Goal: Task Accomplishment & Management: Manage account settings

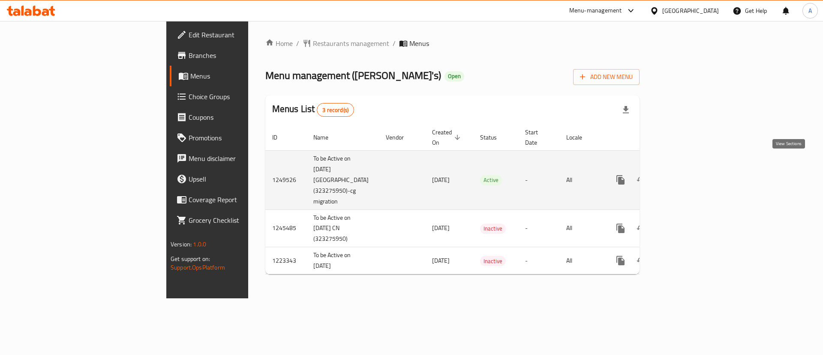
click at [688, 174] on icon "enhanced table" at bounding box center [682, 179] width 10 height 10
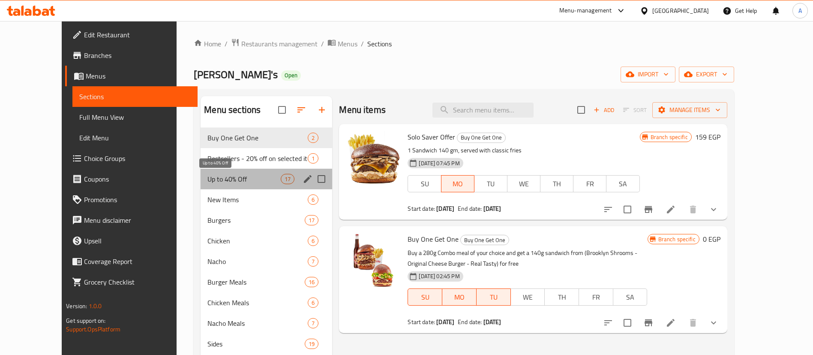
click at [207, 179] on span "Up to 40% Off" at bounding box center [243, 179] width 73 height 10
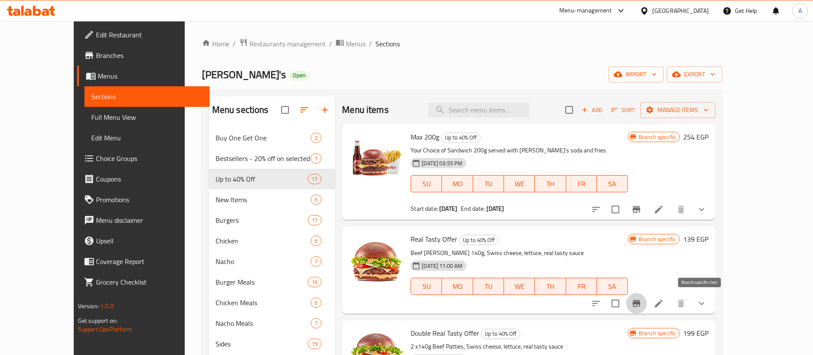
click at [642, 300] on icon "Branch-specific-item" at bounding box center [636, 303] width 10 height 10
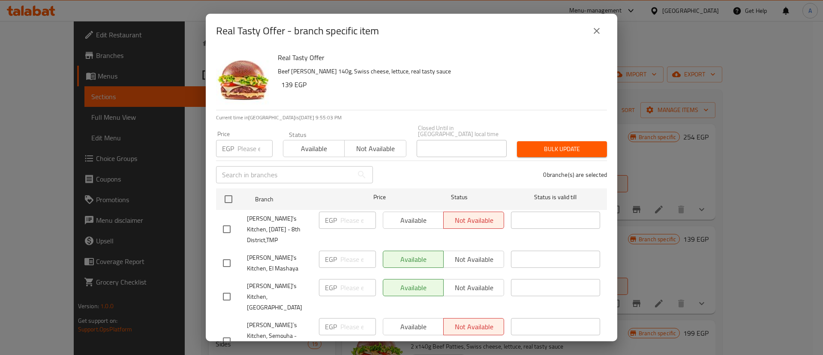
scroll to position [230, 0]
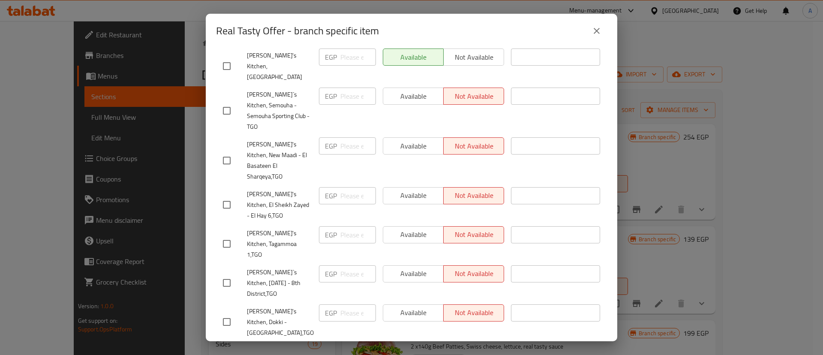
click at [220, 235] on input "checkbox" at bounding box center [227, 244] width 18 height 18
checkbox input "true"
click at [405, 228] on span "Available" at bounding box center [414, 234] width 54 height 12
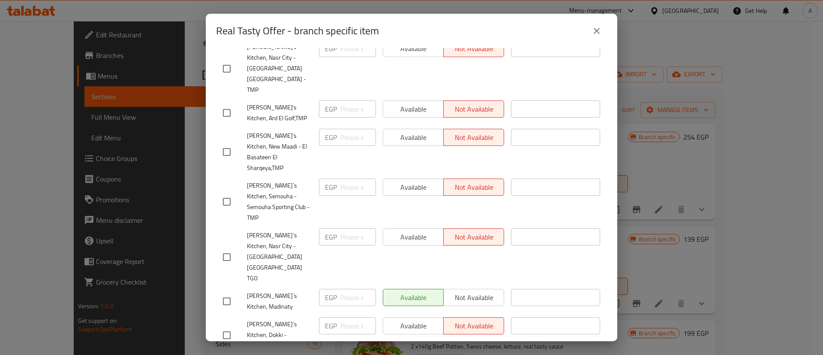
scroll to position [721, 0]
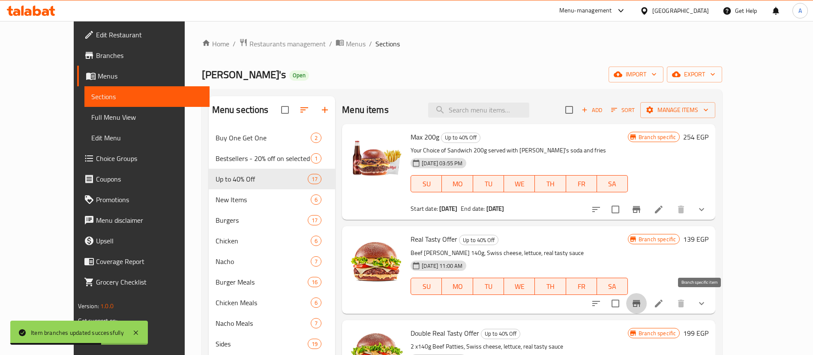
click at [642, 300] on icon "Branch-specific-item" at bounding box center [636, 303] width 10 height 10
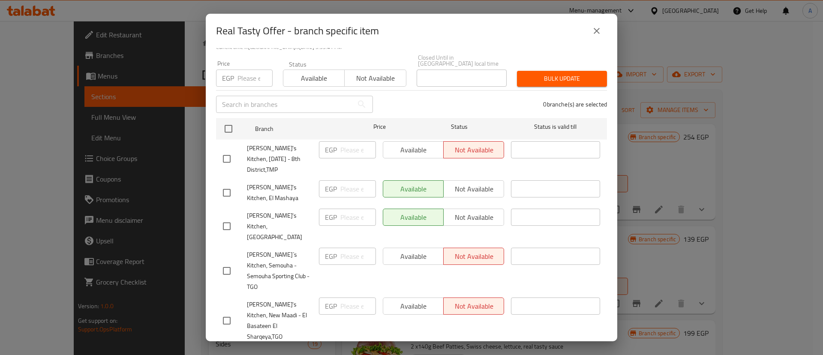
scroll to position [70, 0]
click at [472, 347] on div "Available Not available" at bounding box center [443, 355] width 121 height 17
checkbox input "true"
click at [475, 347] on button "Not available" at bounding box center [473, 355] width 61 height 17
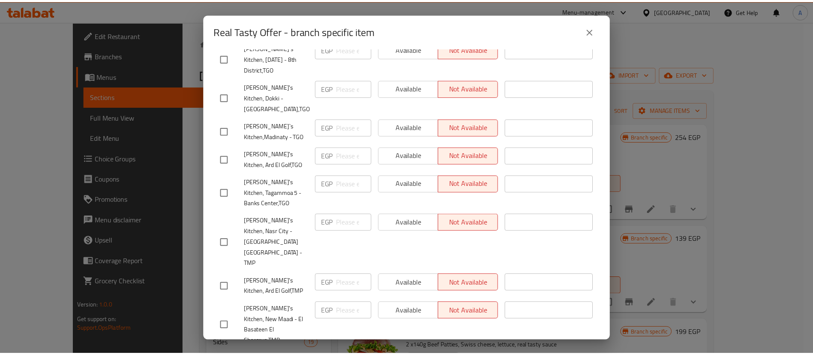
scroll to position [721, 0]
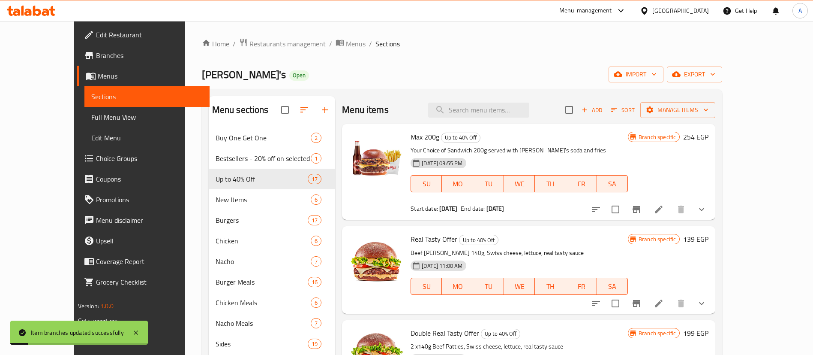
click at [596, 111] on div "Menu items Add Sort Manage items" at bounding box center [528, 110] width 373 height 28
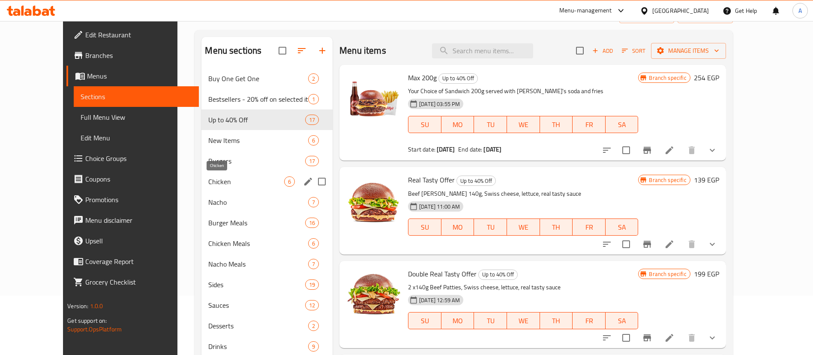
scroll to position [54, 0]
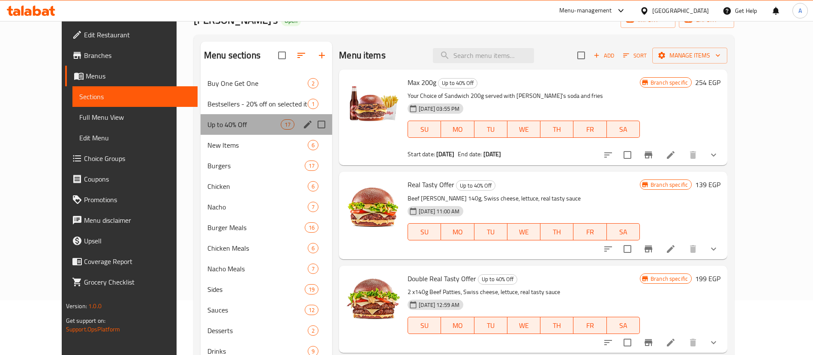
click at [222, 118] on div "Up to 40% Off 17" at bounding box center [267, 124] width 132 height 21
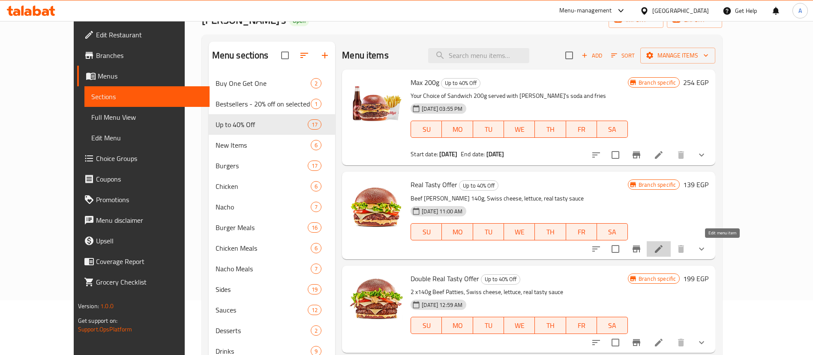
click at [664, 249] on icon at bounding box center [659, 249] width 10 height 10
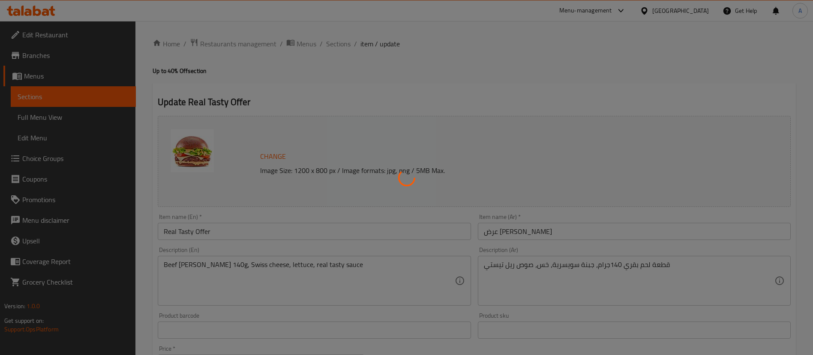
type input "اختيارك من الطبق الجانبي"
type input "0"
type input "اختيارك من الإضافات"
type input "0"
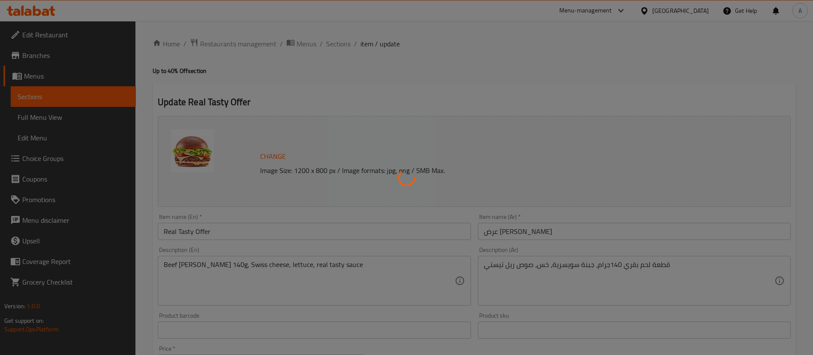
type input "0"
type input "اختيارك من الإضافات"
type input "0"
type input "9"
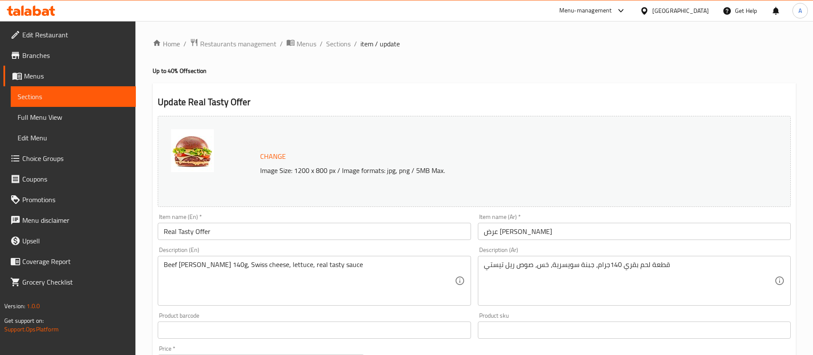
click at [528, 43] on ol "Home / Restaurants management / Menus / Sections / item / update" at bounding box center [474, 43] width 643 height 11
drag, startPoint x: 522, startPoint y: 23, endPoint x: 461, endPoint y: 81, distance: 84.0
click at [461, 81] on div "Home / Restaurants management / Menus / Sections / item / update Up to 40% Off …" at bounding box center [474, 361] width 643 height 647
click at [334, 44] on span "Sections" at bounding box center [338, 44] width 24 height 10
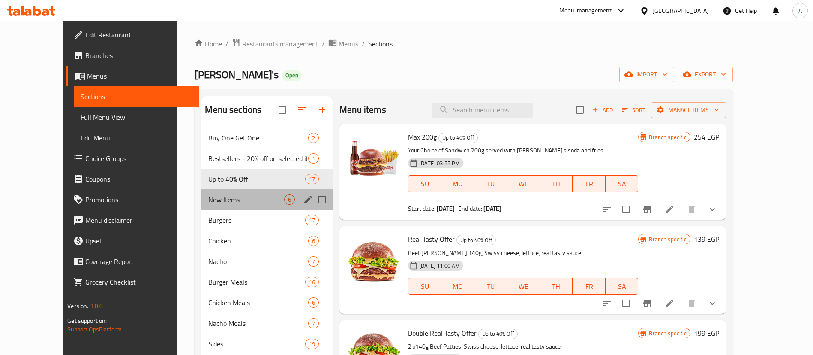
click at [223, 208] on div "New Items 6" at bounding box center [266, 199] width 131 height 21
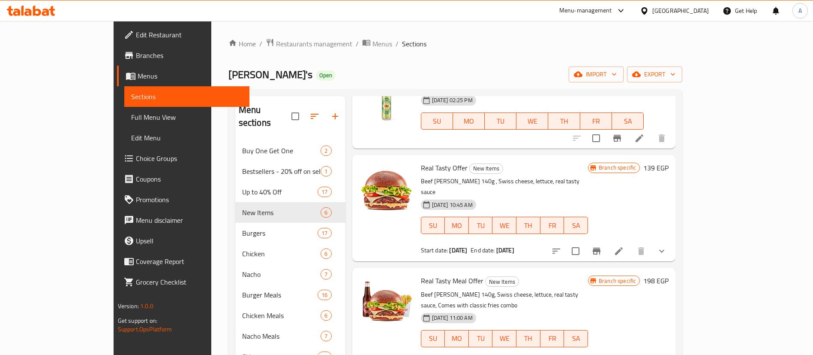
scroll to position [158, 0]
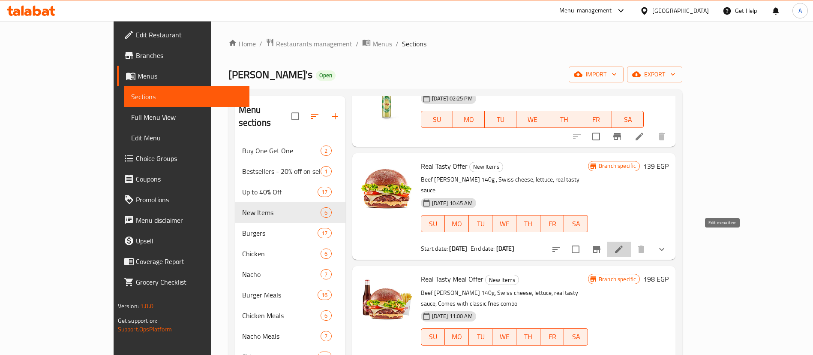
click at [624, 244] on icon at bounding box center [619, 249] width 10 height 10
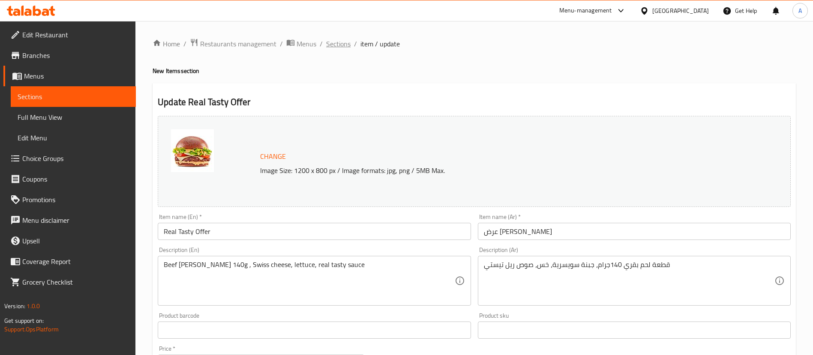
drag, startPoint x: 352, startPoint y: 41, endPoint x: 345, endPoint y: 42, distance: 7.0
click at [345, 42] on ol "Home / Restaurants management / Menus / Sections / item / update" at bounding box center [474, 43] width 643 height 11
click at [345, 42] on span "Sections" at bounding box center [338, 44] width 24 height 10
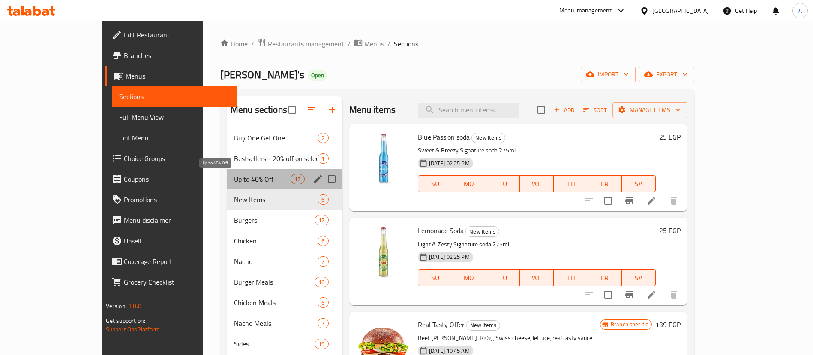
click at [234, 176] on span "Up to 40% Off" at bounding box center [262, 179] width 57 height 10
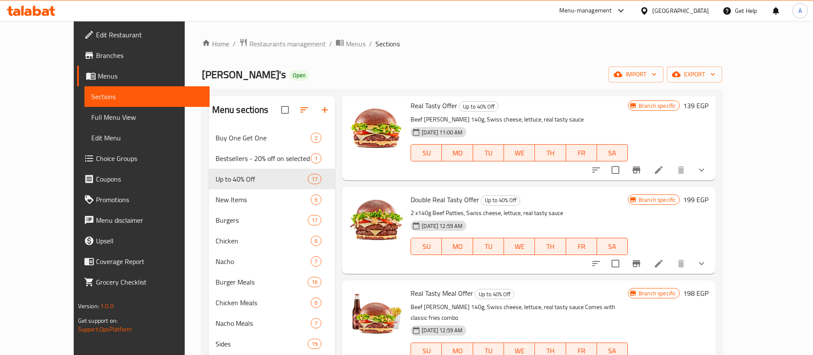
scroll to position [134, 0]
click at [671, 264] on li at bounding box center [659, 262] width 24 height 15
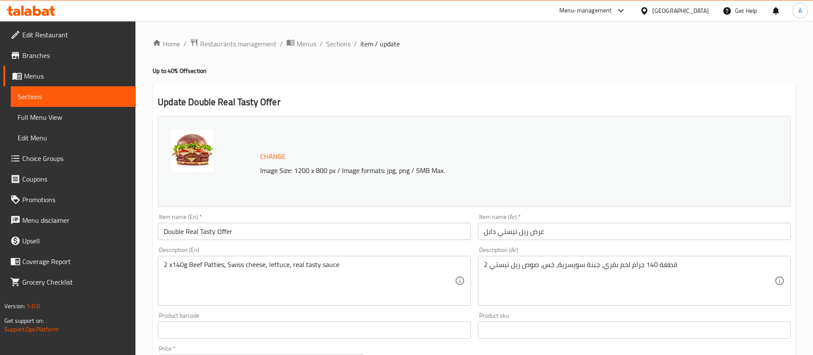
click at [462, 60] on div "Home / Restaurants management / Menus / Sections / item / update Up to 40% Off …" at bounding box center [474, 361] width 643 height 647
click at [343, 42] on span "Sections" at bounding box center [338, 44] width 24 height 10
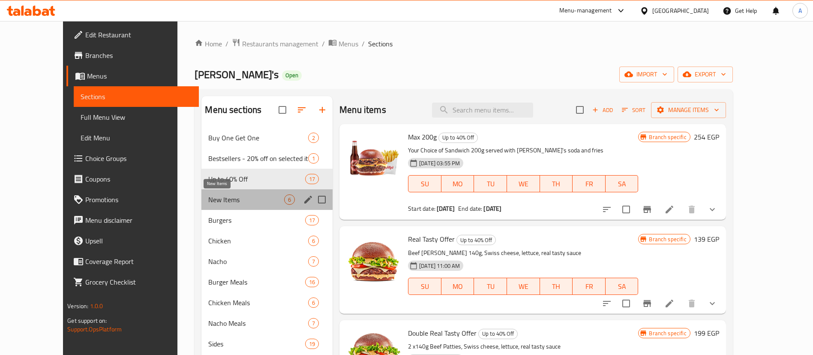
click at [229, 198] on span "New Items" at bounding box center [246, 199] width 76 height 10
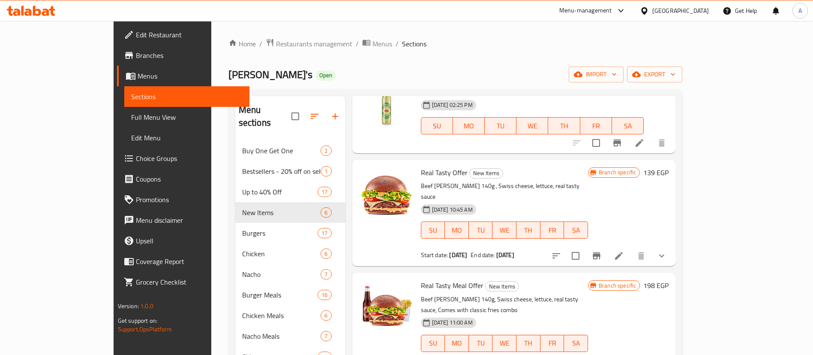
scroll to position [206, 0]
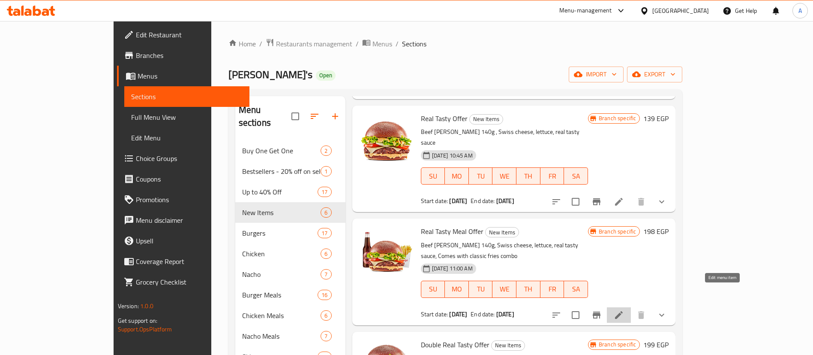
click at [624, 310] on icon at bounding box center [619, 315] width 10 height 10
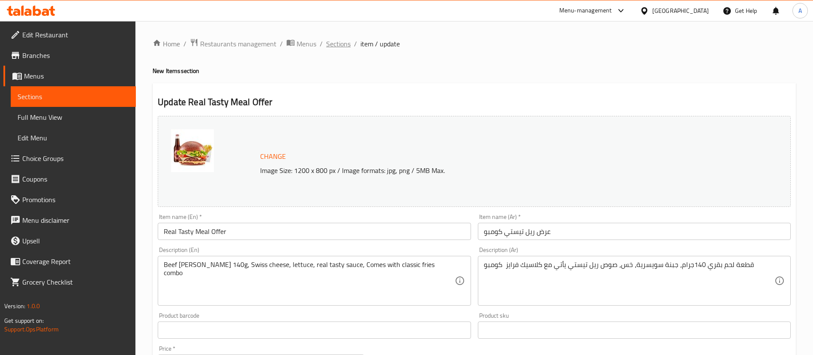
click at [343, 45] on span "Sections" at bounding box center [338, 44] width 24 height 10
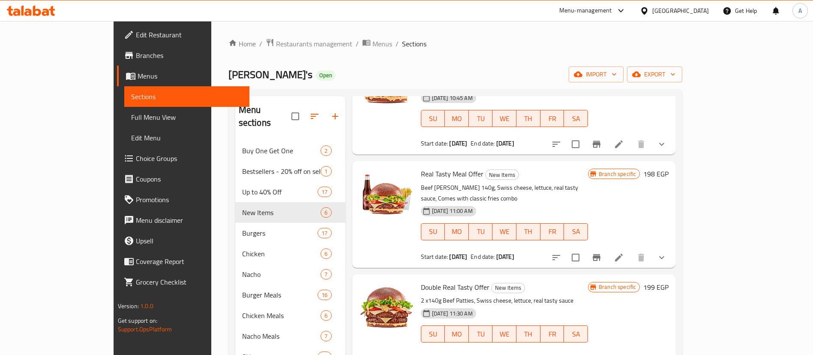
scroll to position [263, 0]
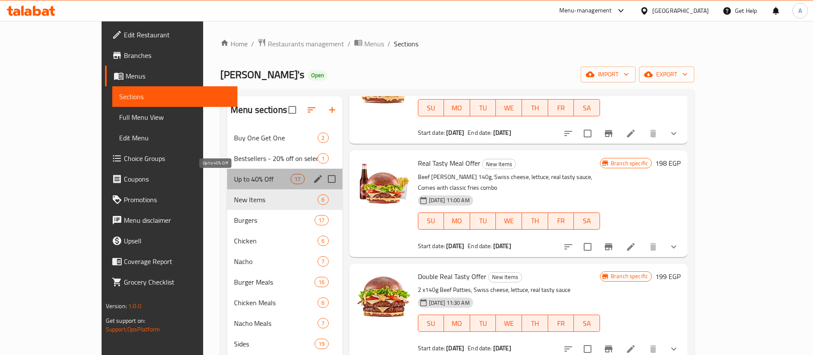
click at [234, 177] on span "Up to 40% Off" at bounding box center [262, 179] width 57 height 10
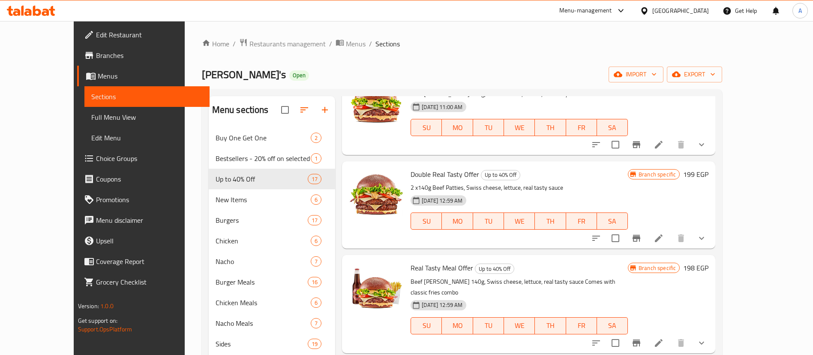
scroll to position [161, 0]
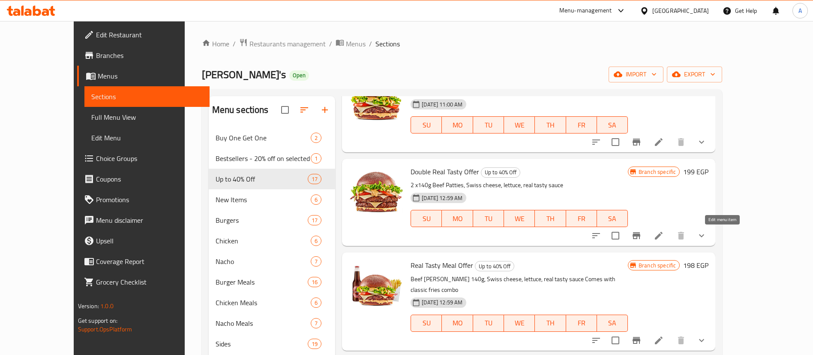
click at [664, 231] on icon at bounding box center [659, 235] width 10 height 10
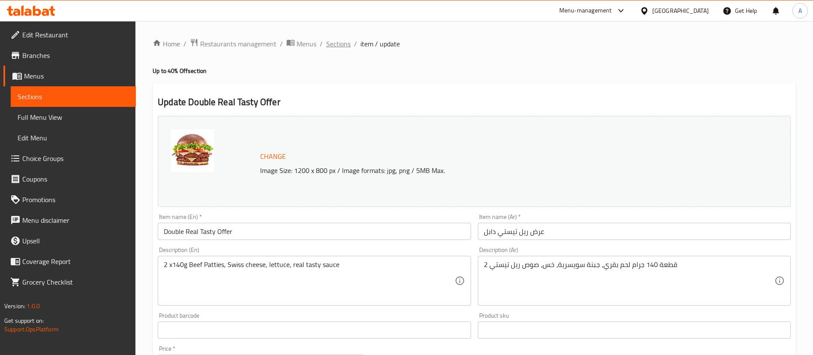
click at [338, 49] on span "Sections" at bounding box center [338, 44] width 24 height 10
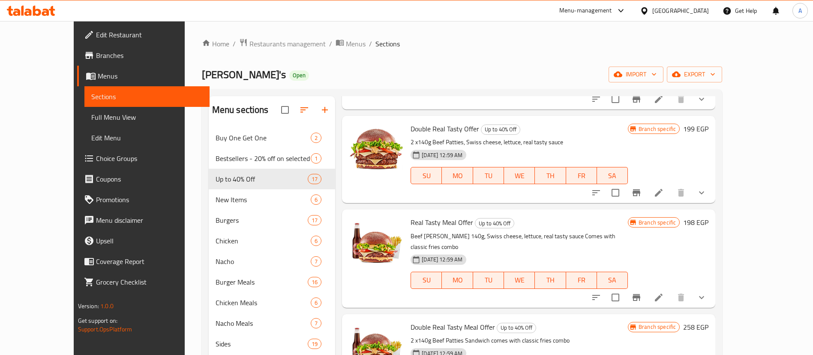
scroll to position [205, 0]
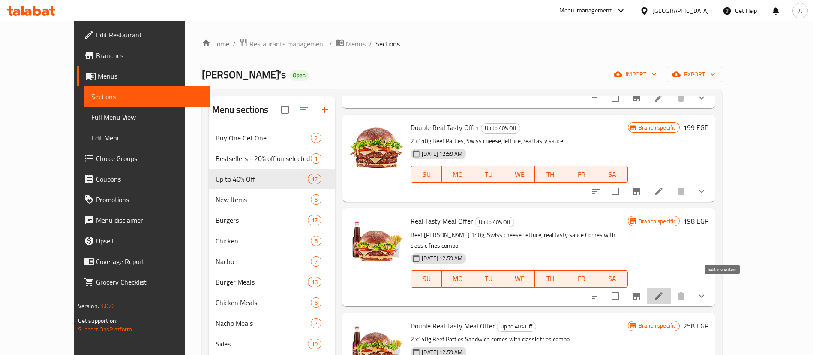
click at [664, 291] on icon at bounding box center [659, 296] width 10 height 10
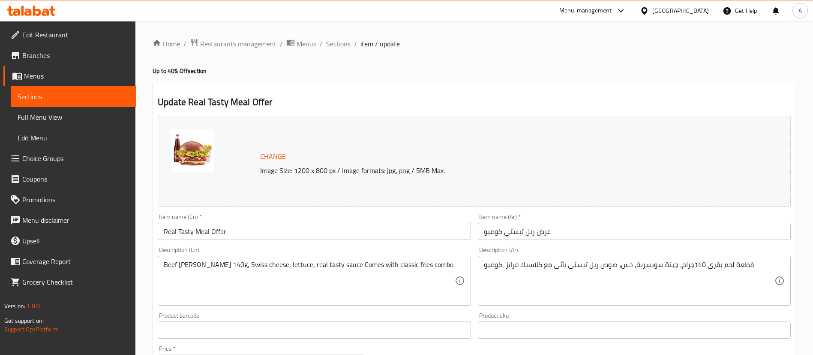
click at [337, 47] on span "Sections" at bounding box center [338, 44] width 24 height 10
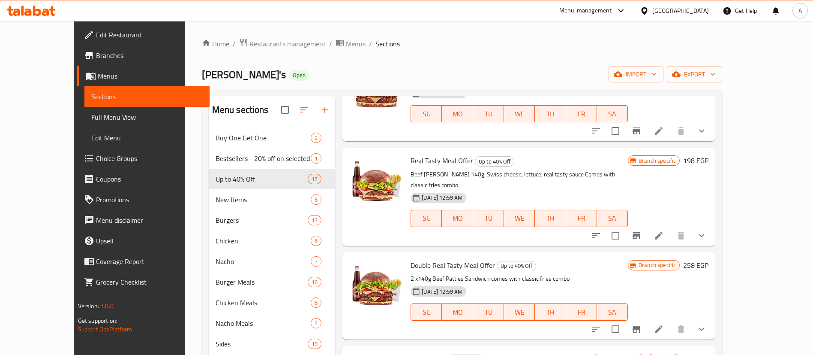
scroll to position [198, 0]
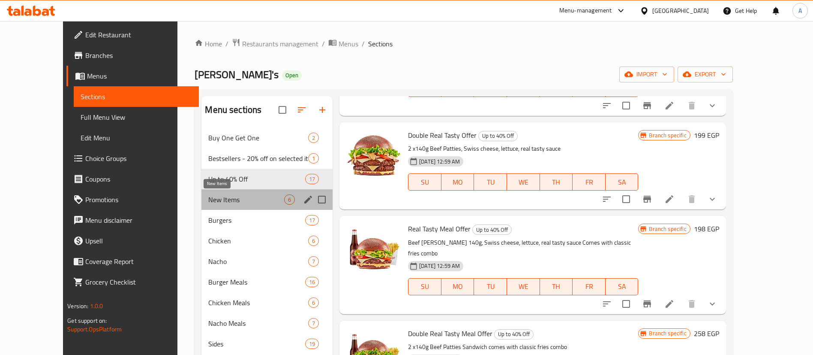
click at [220, 203] on span "New Items" at bounding box center [246, 199] width 76 height 10
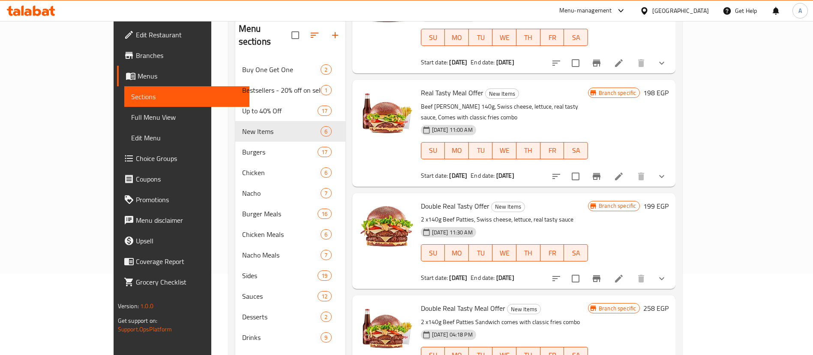
scroll to position [82, 0]
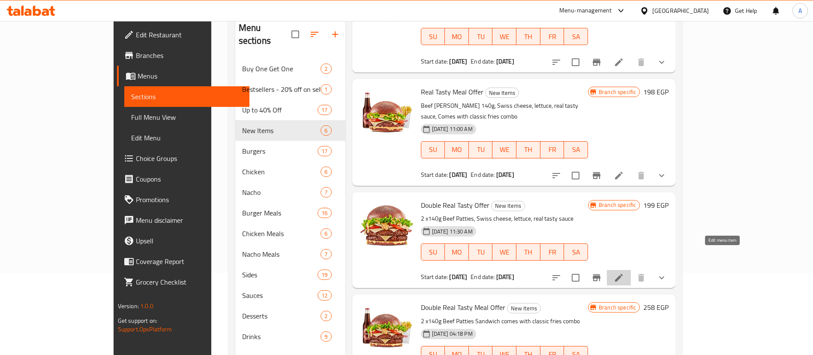
click at [623, 274] on icon at bounding box center [619, 278] width 8 height 8
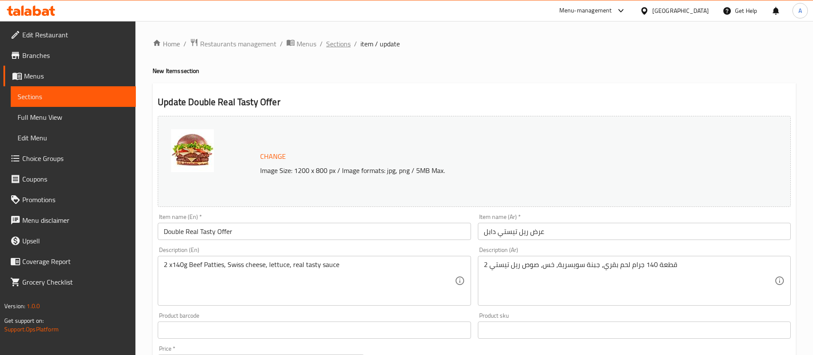
click at [334, 47] on span "Sections" at bounding box center [338, 44] width 24 height 10
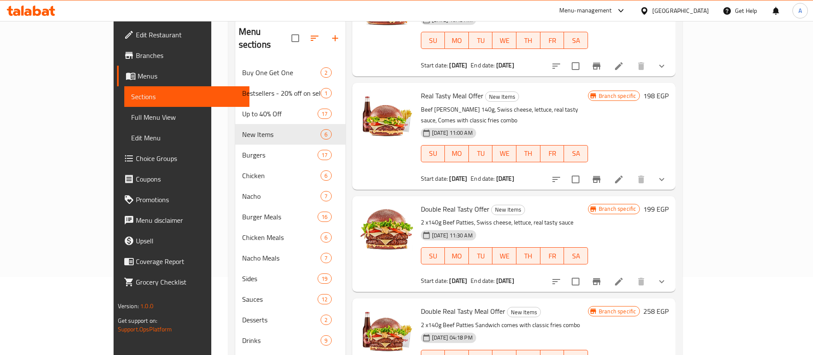
scroll to position [120, 0]
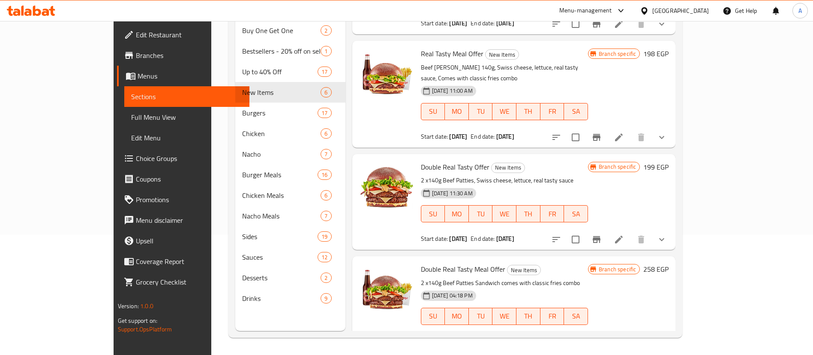
click at [631, 334] on li at bounding box center [619, 341] width 24 height 15
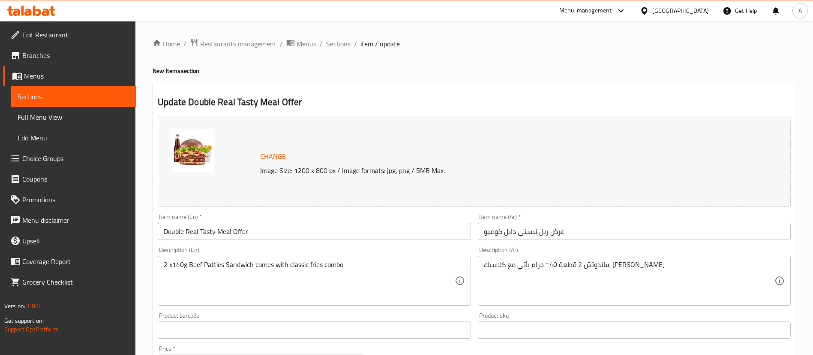
drag, startPoint x: 454, startPoint y: 0, endPoint x: 665, endPoint y: 67, distance: 221.3
click at [665, 67] on h4 "New Items section" at bounding box center [474, 70] width 643 height 9
click at [341, 45] on span "Sections" at bounding box center [338, 44] width 24 height 10
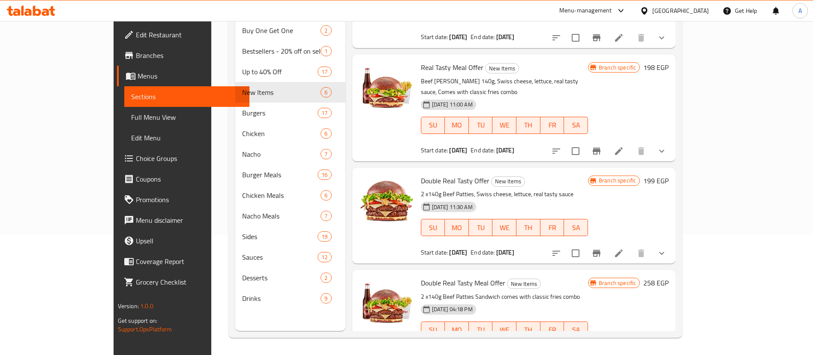
scroll to position [263, 0]
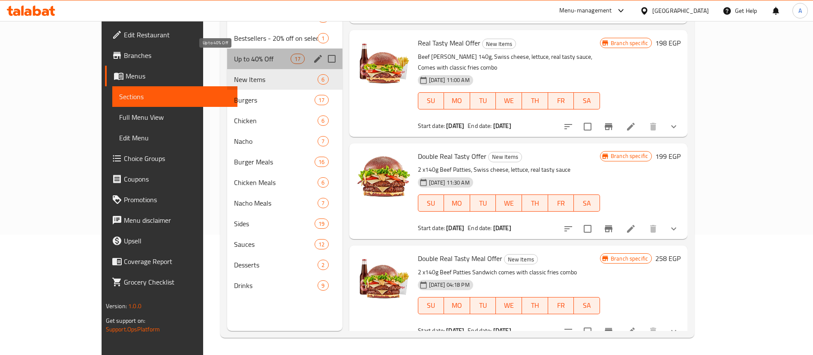
click at [234, 58] on span "Up to 40% Off" at bounding box center [262, 59] width 57 height 10
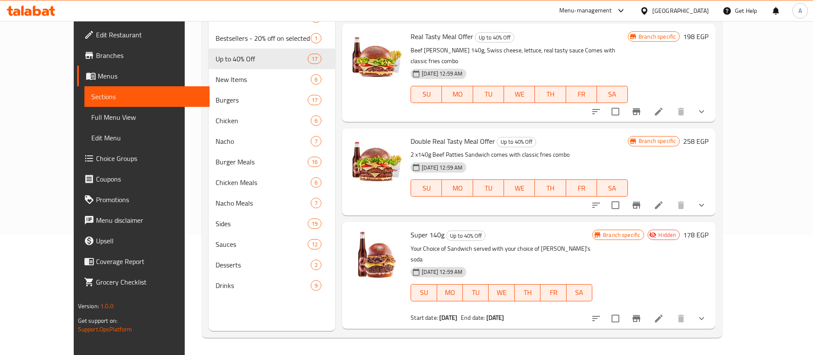
scroll to position [271, 0]
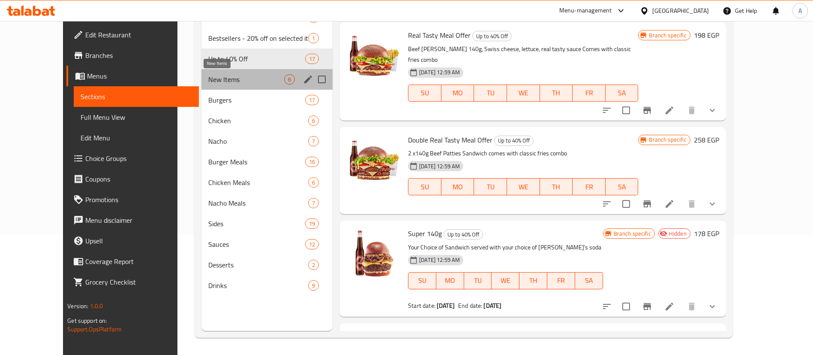
click at [240, 75] on span "New Items" at bounding box center [246, 79] width 76 height 10
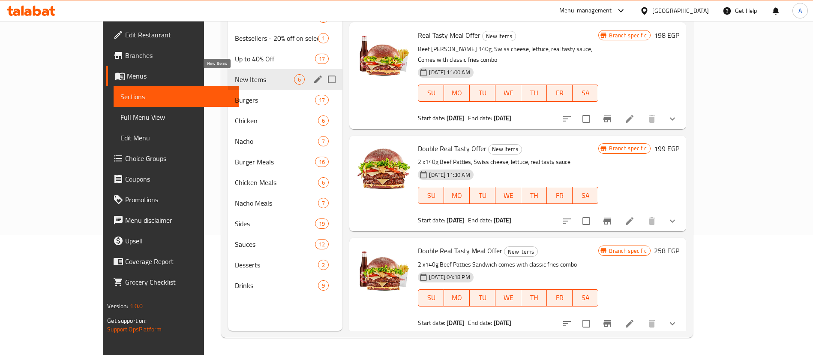
scroll to position [263, 0]
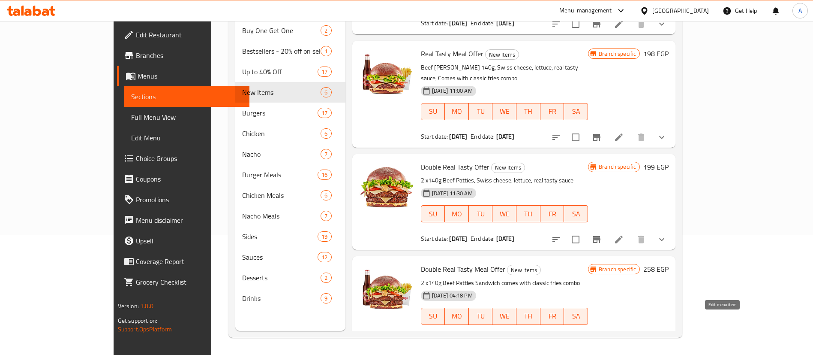
click at [624, 337] on icon at bounding box center [619, 342] width 10 height 10
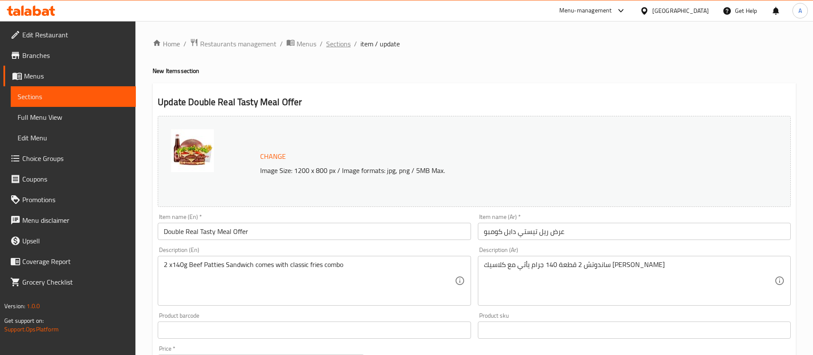
click at [339, 48] on span "Sections" at bounding box center [338, 44] width 24 height 10
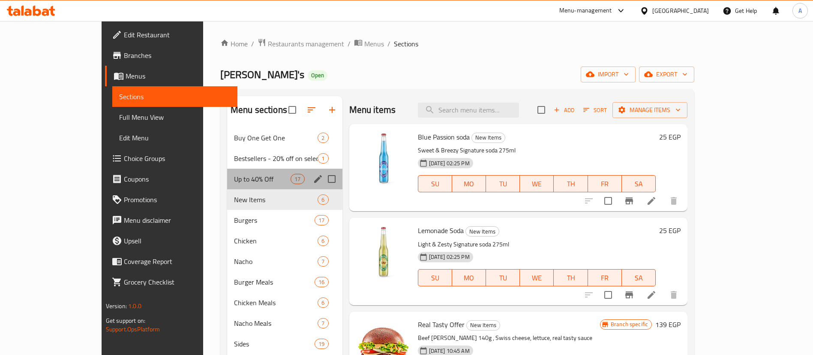
click at [227, 185] on div "Up to 40% Off 17" at bounding box center [284, 178] width 115 height 21
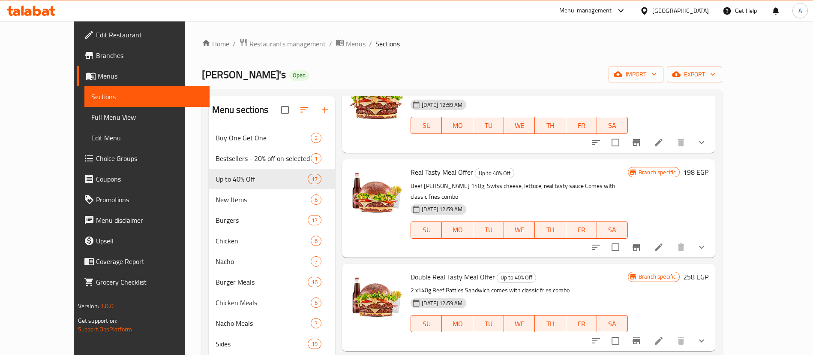
scroll to position [256, 0]
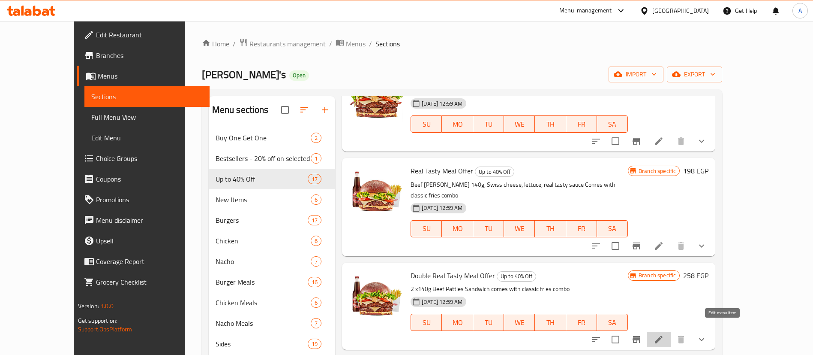
click at [664, 334] on icon at bounding box center [659, 339] width 10 height 10
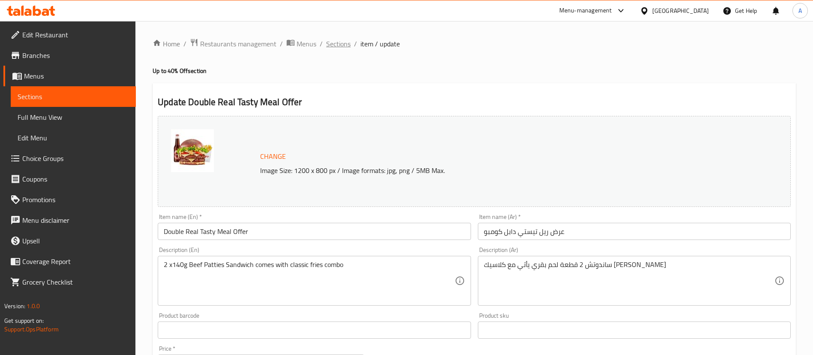
click at [336, 42] on span "Sections" at bounding box center [338, 44] width 24 height 10
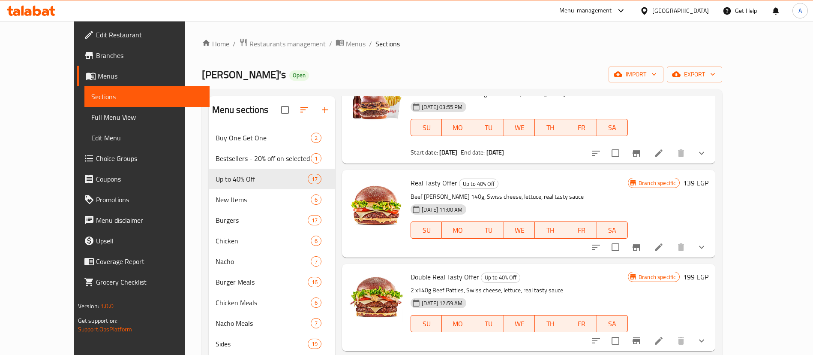
scroll to position [64, 0]
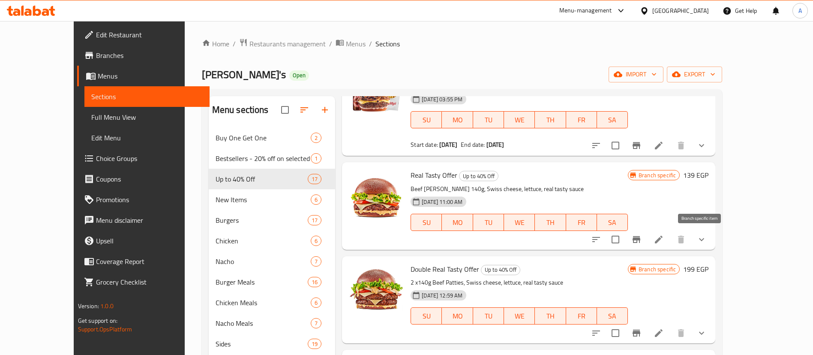
click at [640, 239] on icon "Branch-specific-item" at bounding box center [637, 239] width 8 height 7
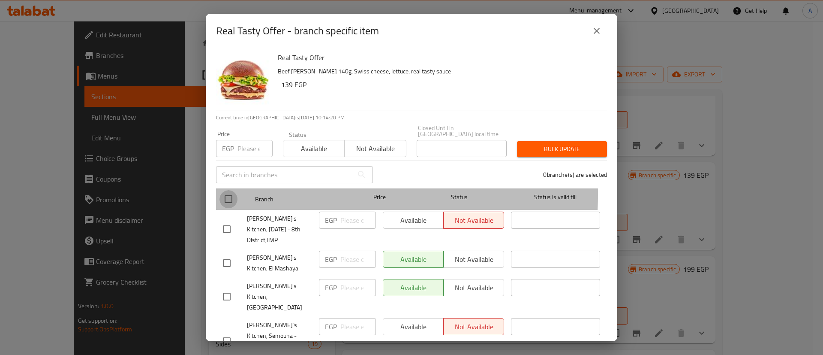
click at [230, 190] on input "checkbox" at bounding box center [229, 199] width 18 height 18
checkbox input "true"
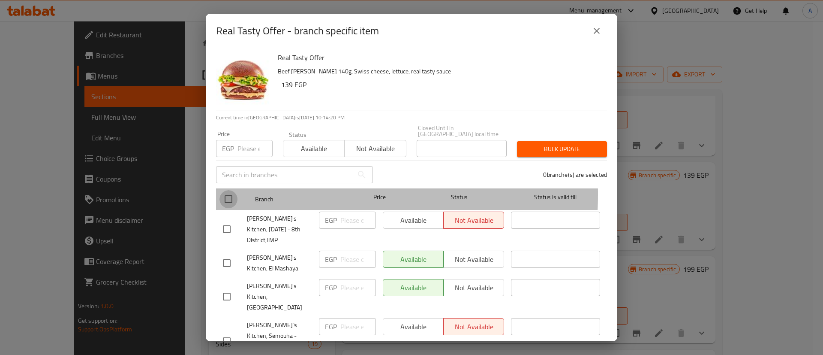
checkbox input "true"
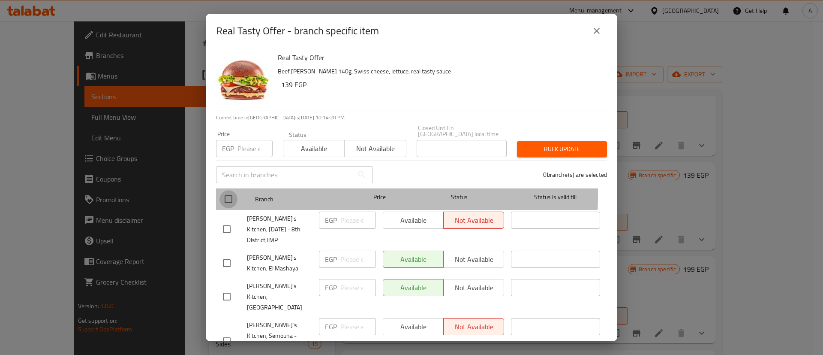
checkbox input "true"
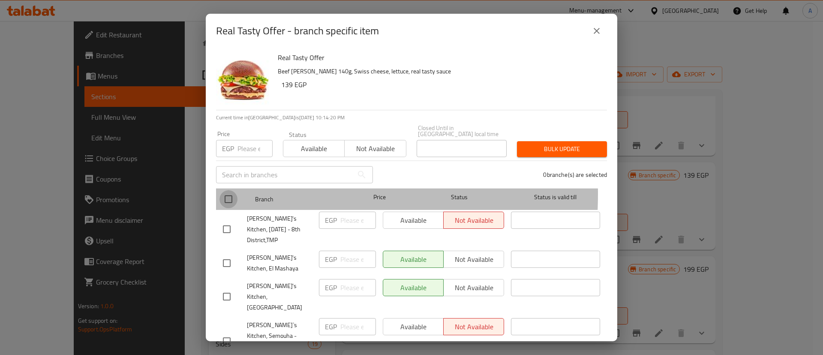
checkbox input "true"
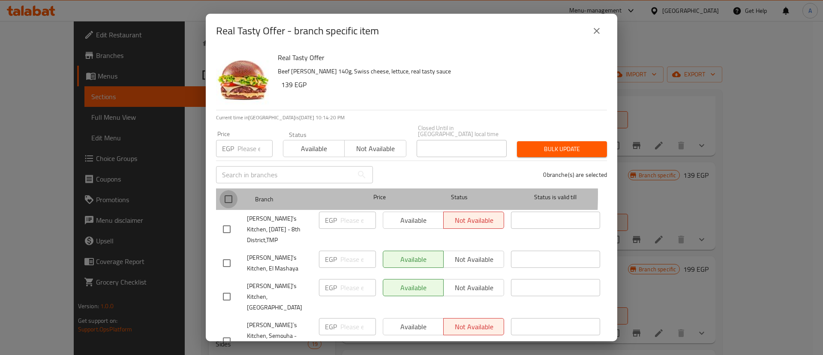
checkbox input "true"
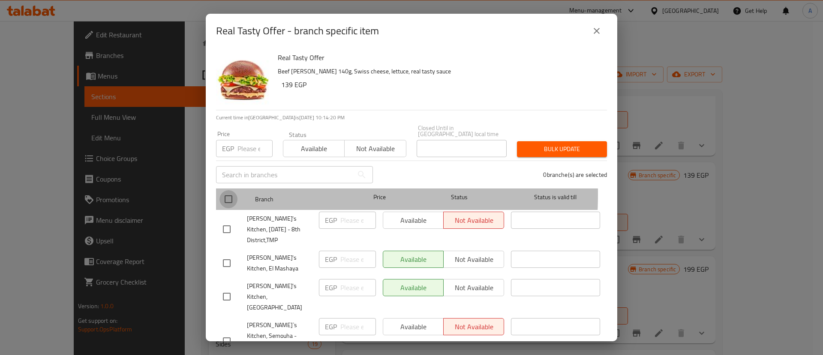
checkbox input "true"
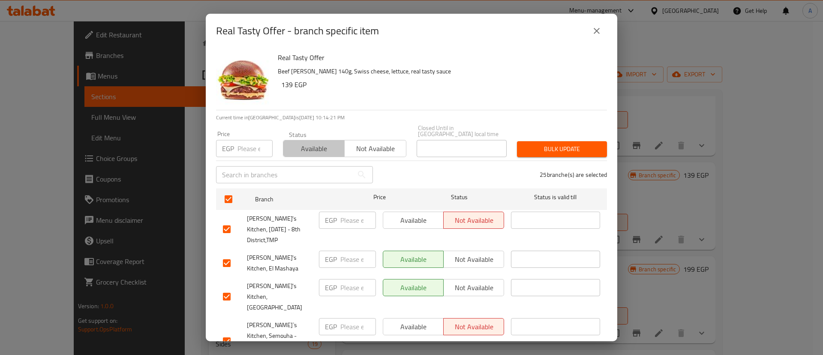
click at [318, 150] on button "Available" at bounding box center [314, 148] width 62 height 17
click at [536, 145] on span "Bulk update" at bounding box center [562, 149] width 76 height 11
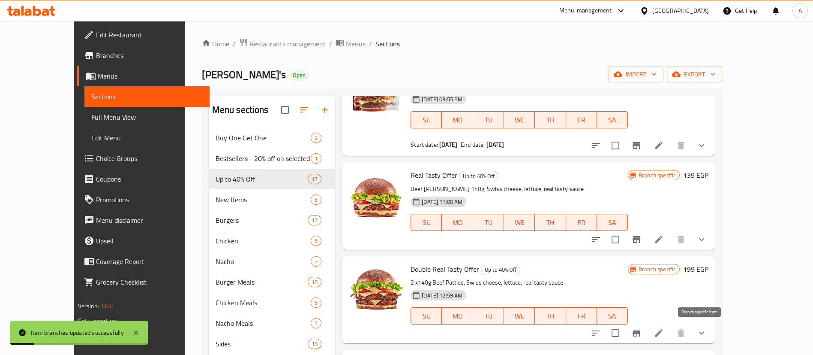
click at [640, 333] on icon "Branch-specific-item" at bounding box center [637, 332] width 8 height 7
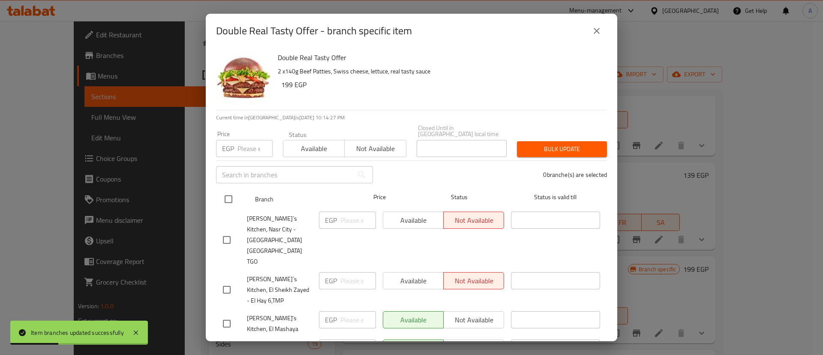
click at [234, 194] on input "checkbox" at bounding box center [229, 199] width 18 height 18
checkbox input "true"
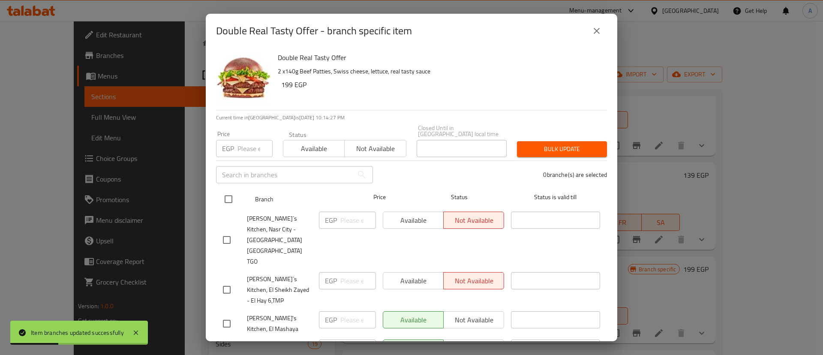
checkbox input "true"
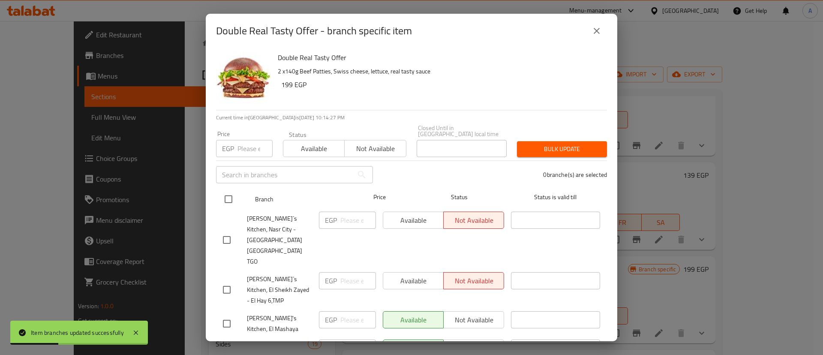
checkbox input "true"
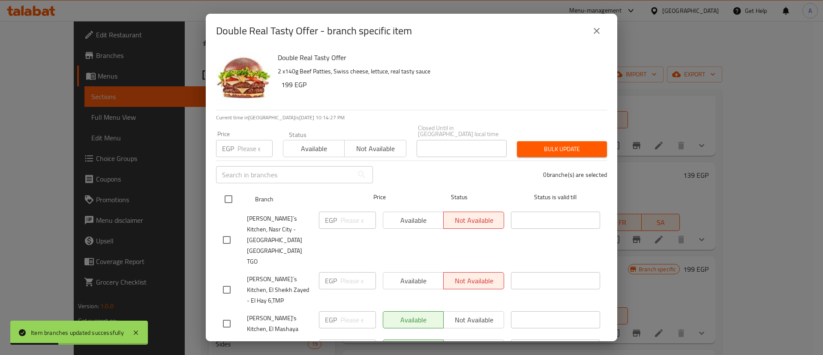
checkbox input "true"
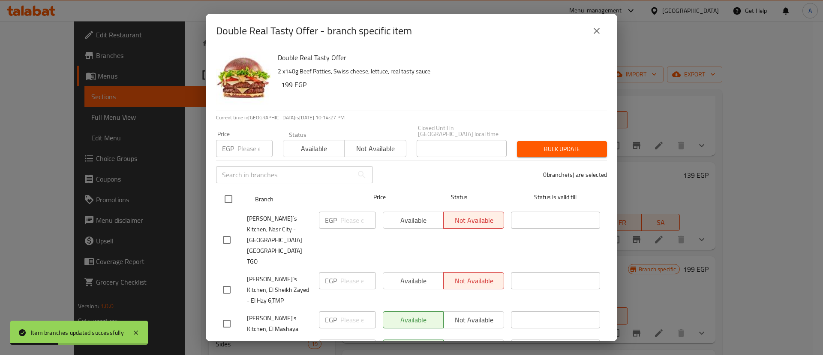
checkbox input "true"
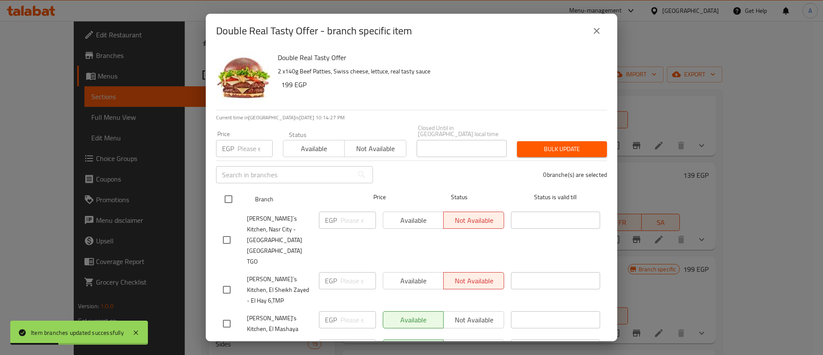
checkbox input "true"
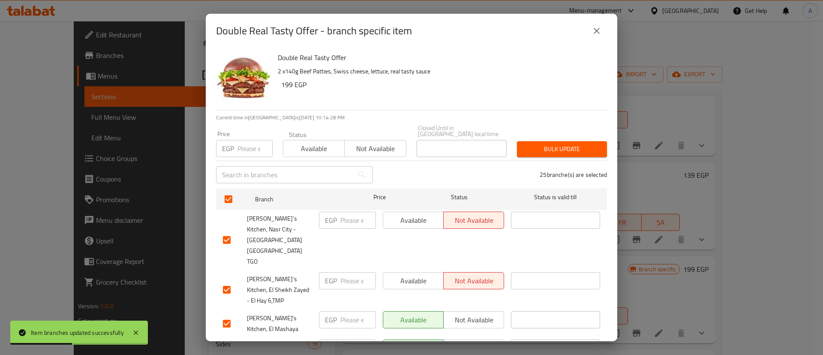
click at [319, 147] on span "Available" at bounding box center [314, 148] width 54 height 12
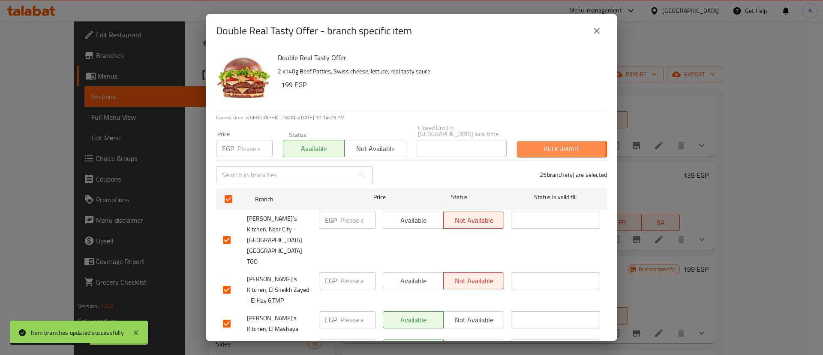
click at [548, 144] on span "Bulk update" at bounding box center [562, 149] width 76 height 11
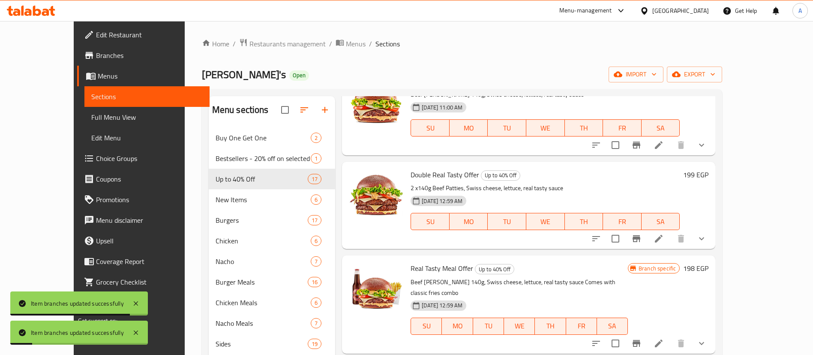
scroll to position [159, 0]
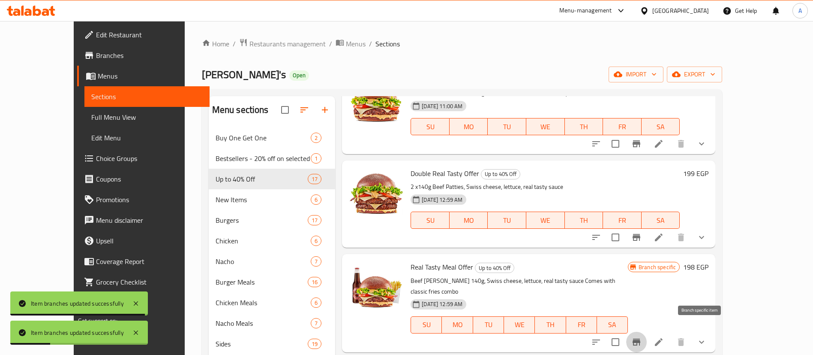
click at [642, 337] on icon "Branch-specific-item" at bounding box center [636, 342] width 10 height 10
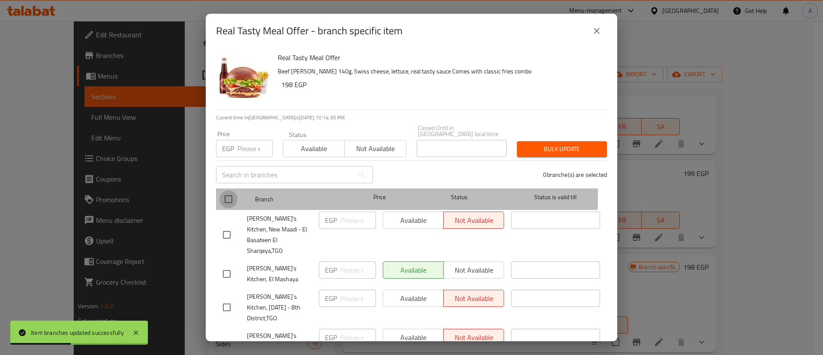
click at [229, 190] on input "checkbox" at bounding box center [229, 199] width 18 height 18
checkbox input "true"
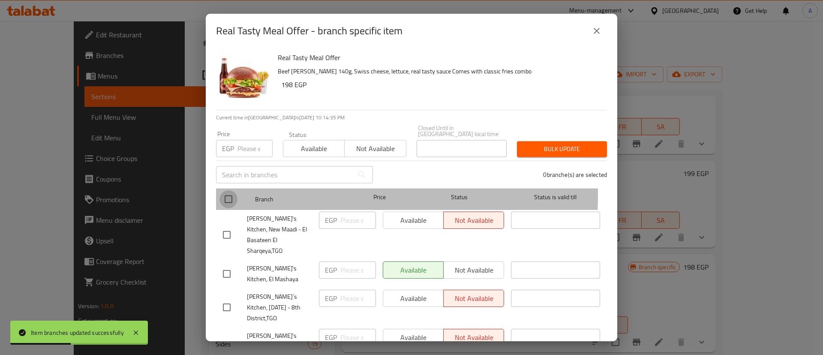
checkbox input "true"
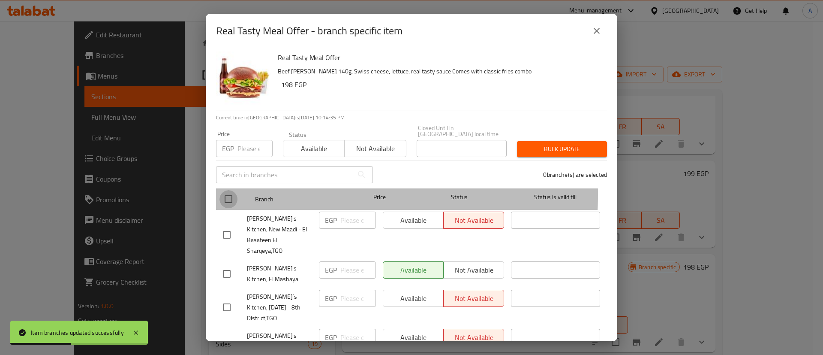
checkbox input "true"
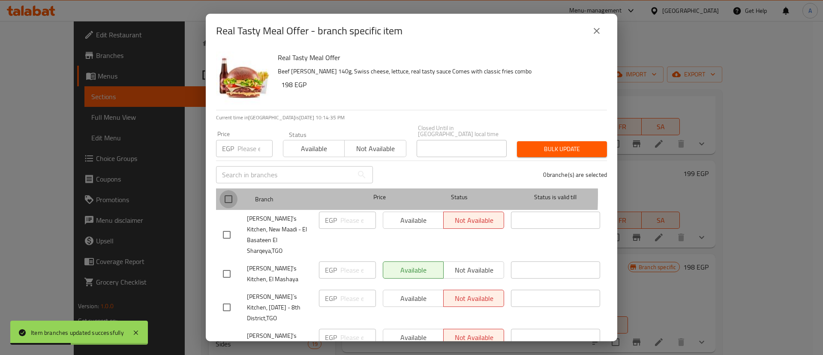
checkbox input "true"
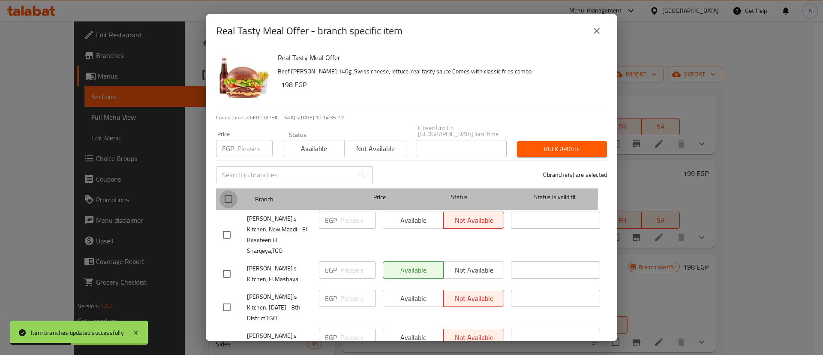
checkbox input "true"
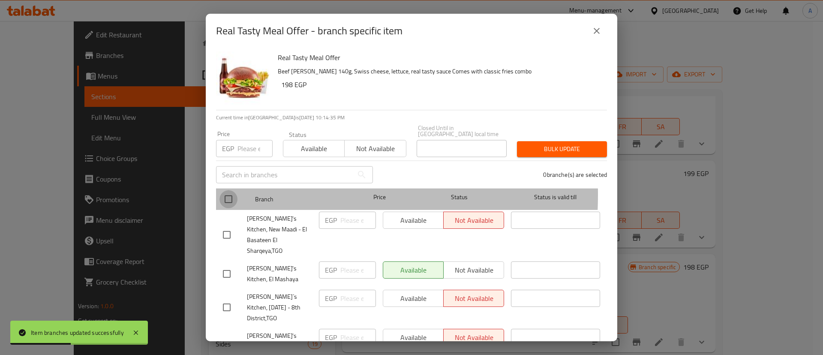
checkbox input "true"
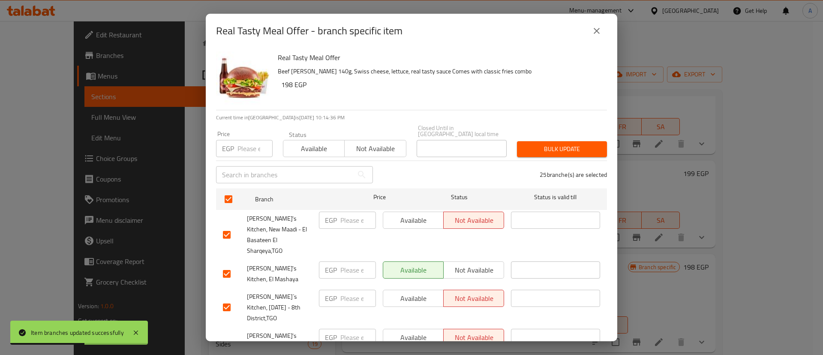
click at [316, 148] on span "Available" at bounding box center [314, 148] width 54 height 12
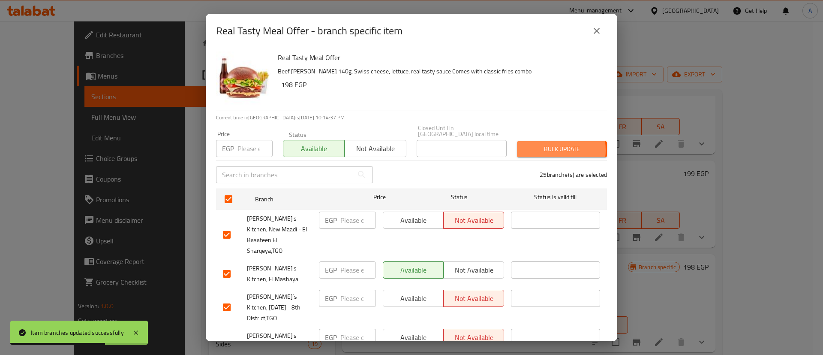
click at [537, 144] on span "Bulk update" at bounding box center [562, 149] width 76 height 11
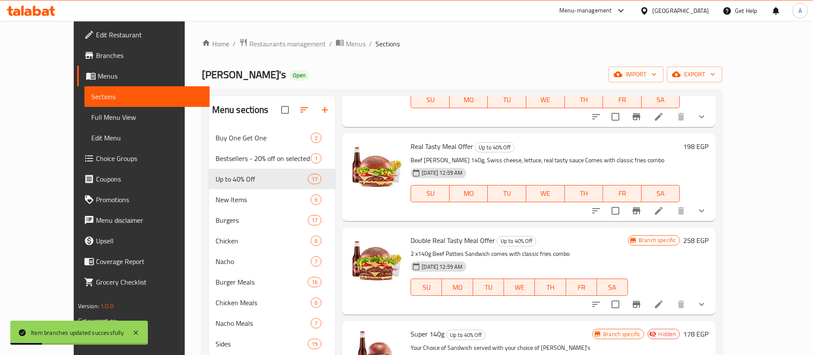
scroll to position [284, 0]
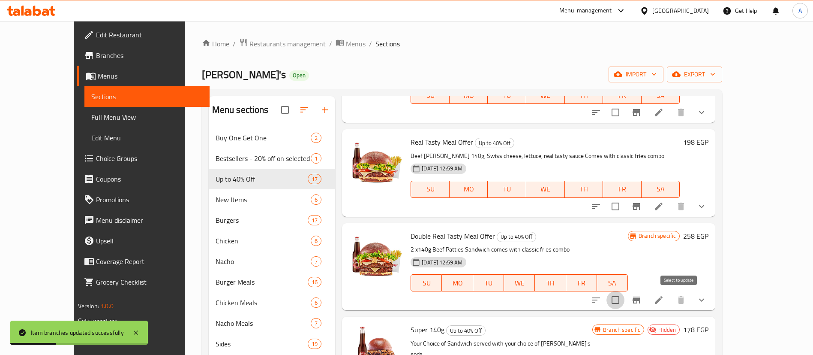
click at [625, 304] on input "checkbox" at bounding box center [616, 300] width 18 height 18
checkbox input "true"
click at [642, 303] on icon "Branch-specific-item" at bounding box center [636, 300] width 10 height 10
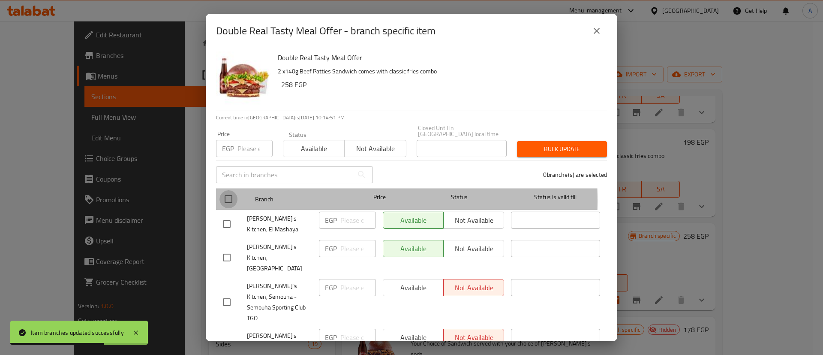
click at [229, 194] on input "checkbox" at bounding box center [229, 199] width 18 height 18
checkbox input "true"
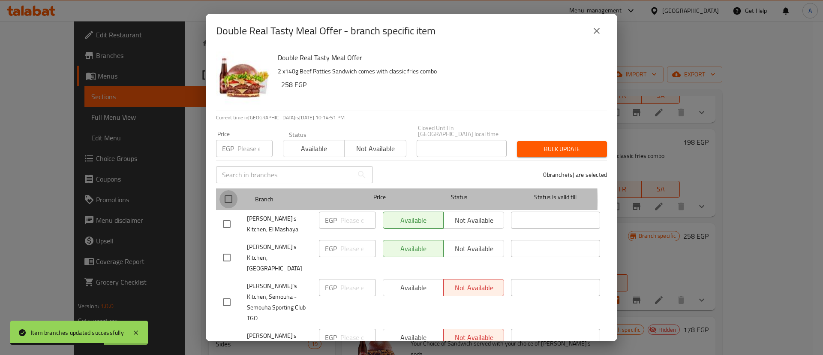
checkbox input "true"
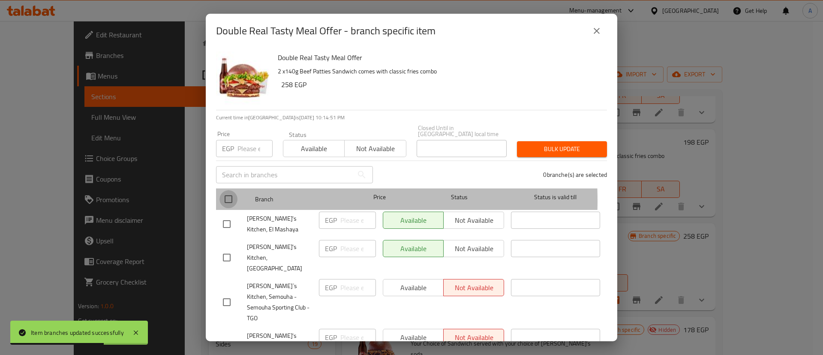
checkbox input "true"
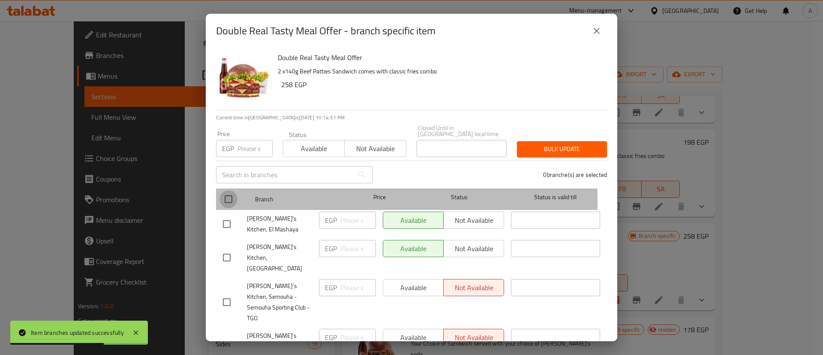
checkbox input "true"
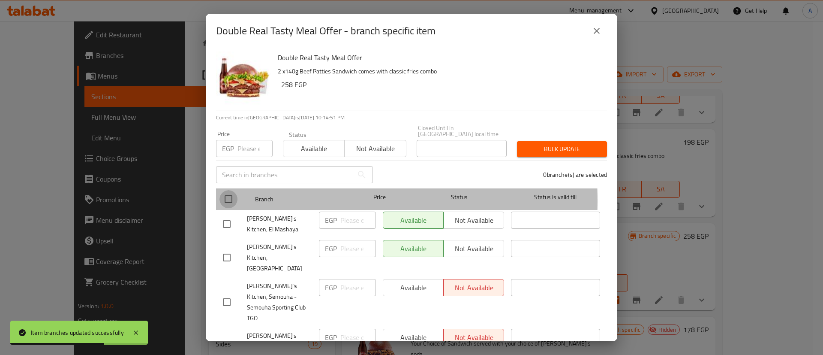
checkbox input "true"
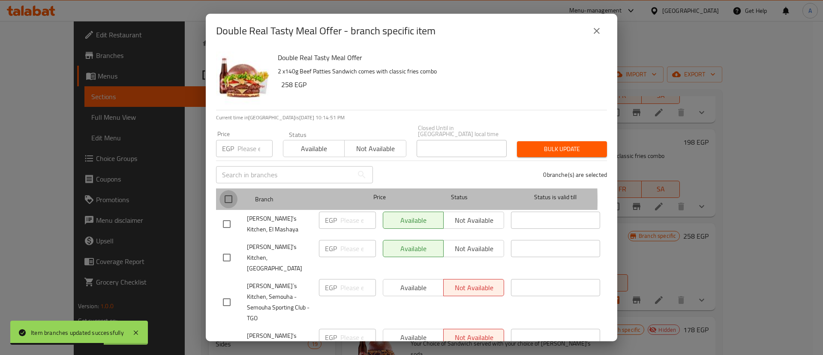
checkbox input "true"
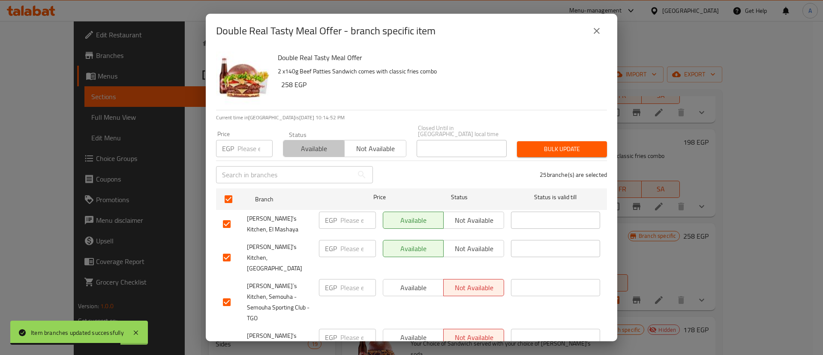
click at [307, 148] on span "Available" at bounding box center [314, 148] width 54 height 12
click at [539, 147] on span "Bulk update" at bounding box center [562, 149] width 76 height 11
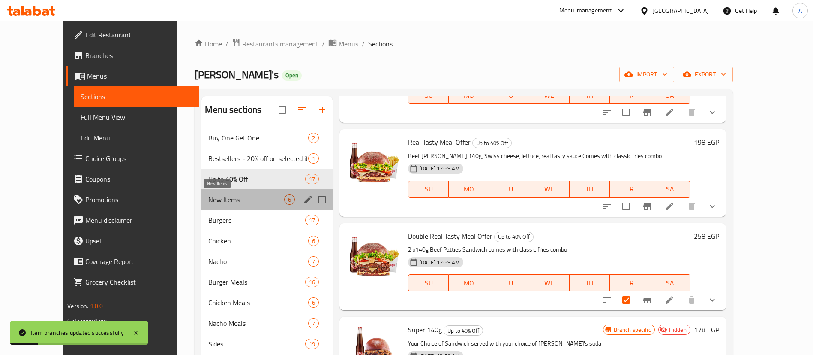
click at [208, 201] on span "New Items" at bounding box center [246, 199] width 76 height 10
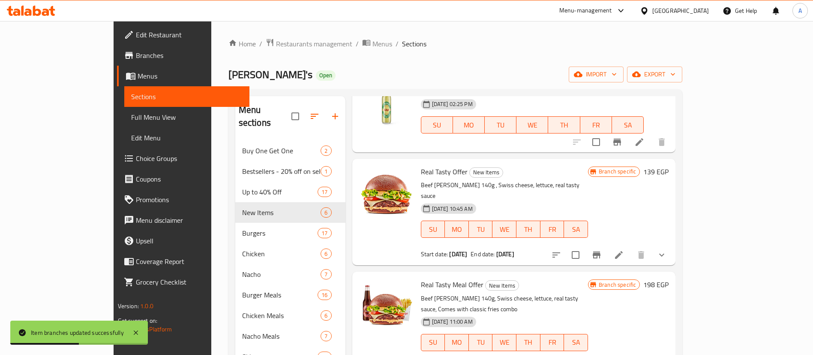
scroll to position [156, 0]
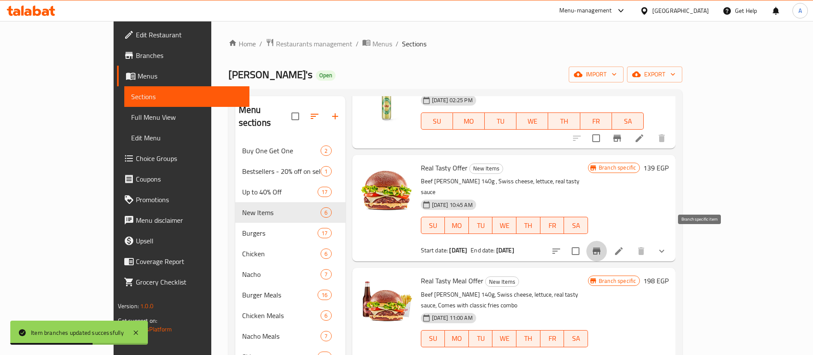
click at [602, 246] on icon "Branch-specific-item" at bounding box center [597, 251] width 10 height 10
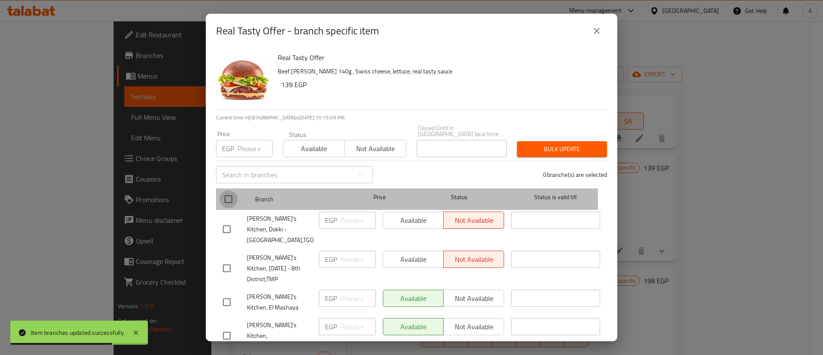
click at [222, 196] on input "checkbox" at bounding box center [229, 199] width 18 height 18
checkbox input "true"
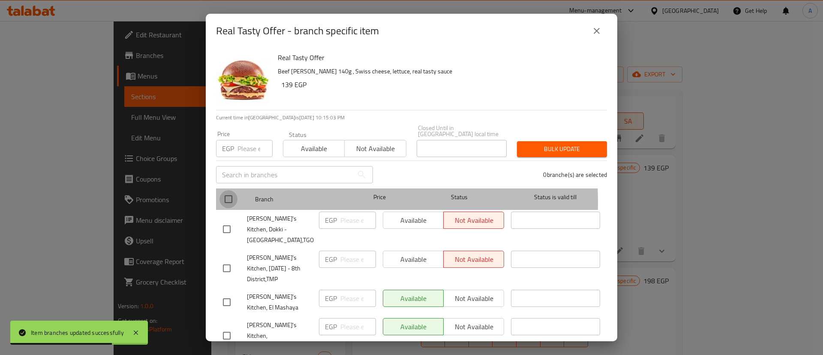
checkbox input "true"
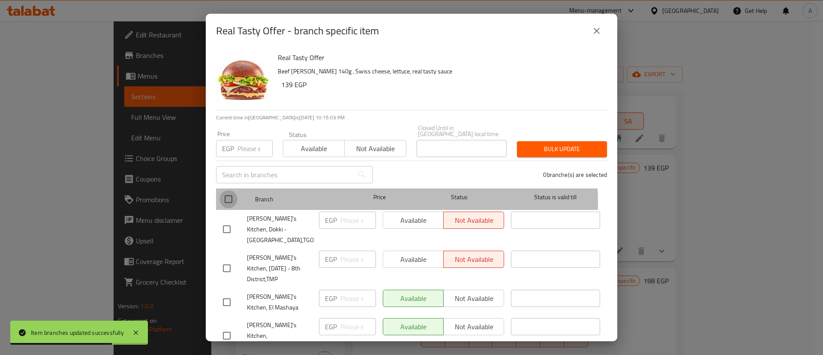
checkbox input "true"
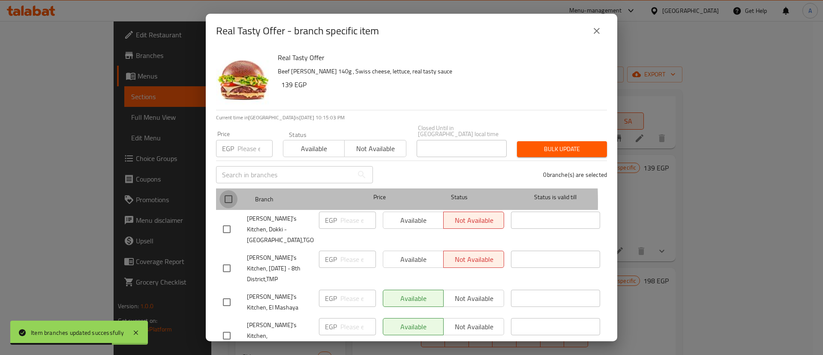
checkbox input "true"
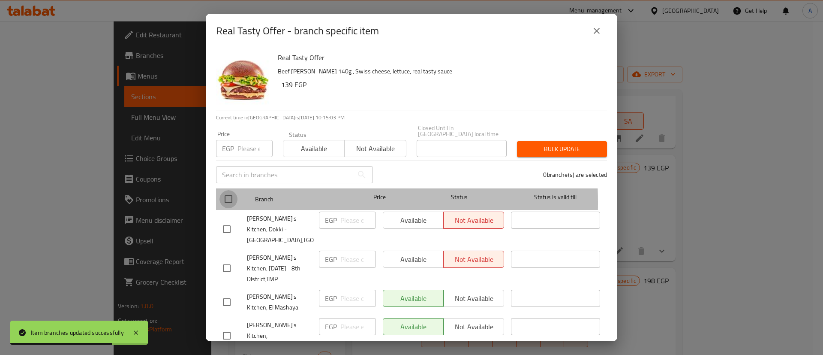
checkbox input "true"
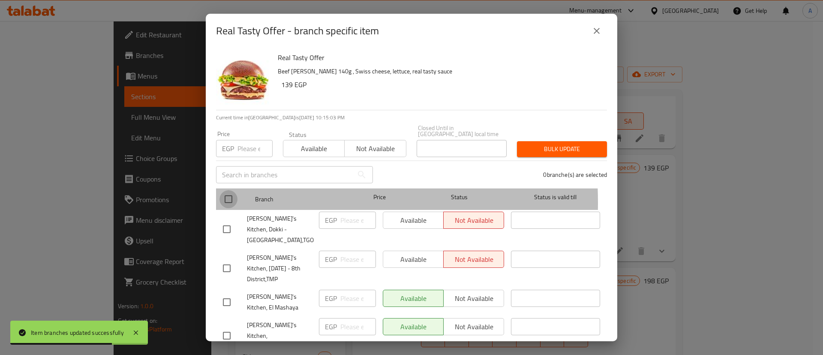
checkbox input "true"
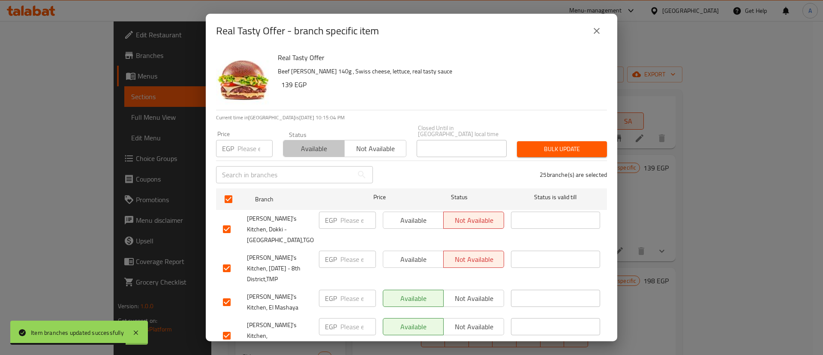
click at [327, 150] on button "Available" at bounding box center [314, 148] width 62 height 17
click at [533, 144] on span "Bulk update" at bounding box center [562, 149] width 76 height 11
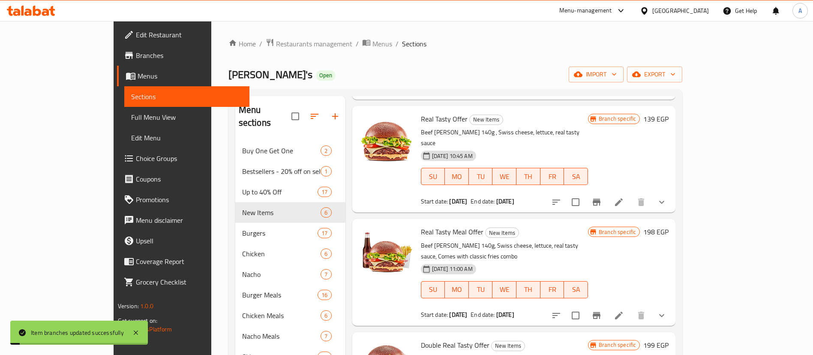
scroll to position [211, 0]
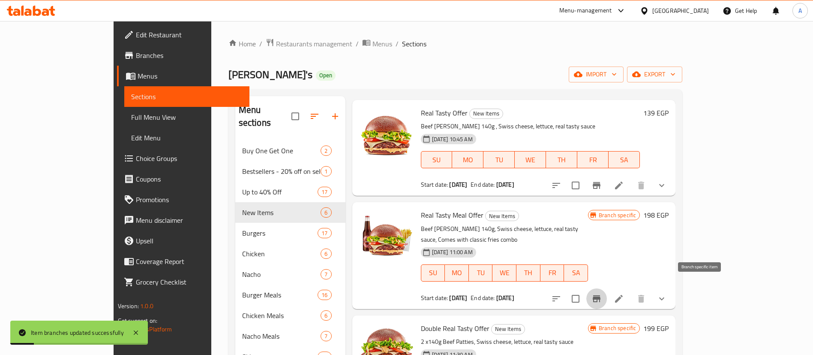
click at [607, 294] on button "Branch-specific-item" at bounding box center [596, 298] width 21 height 21
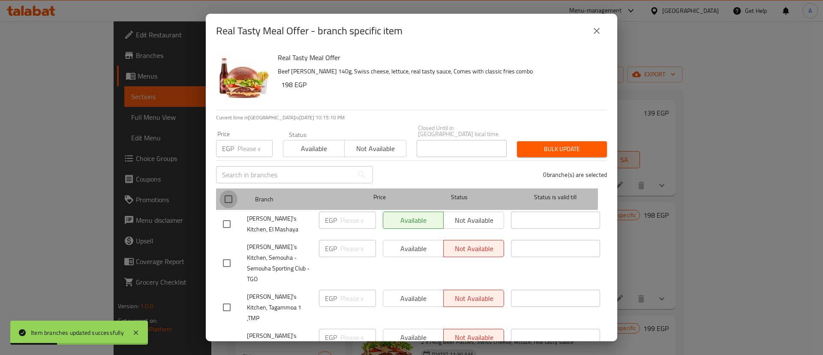
click at [236, 191] on input "checkbox" at bounding box center [229, 199] width 18 height 18
checkbox input "true"
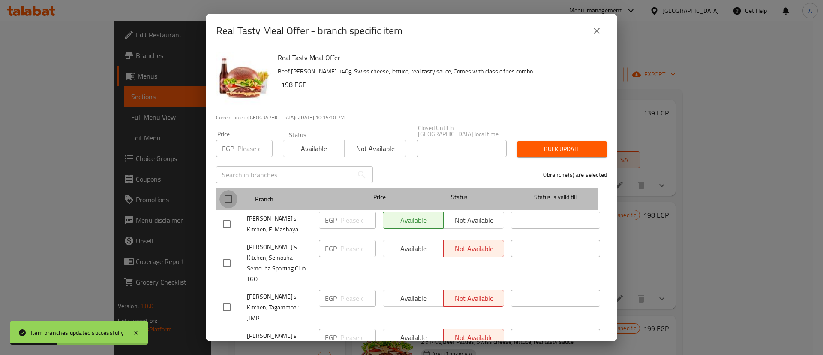
checkbox input "true"
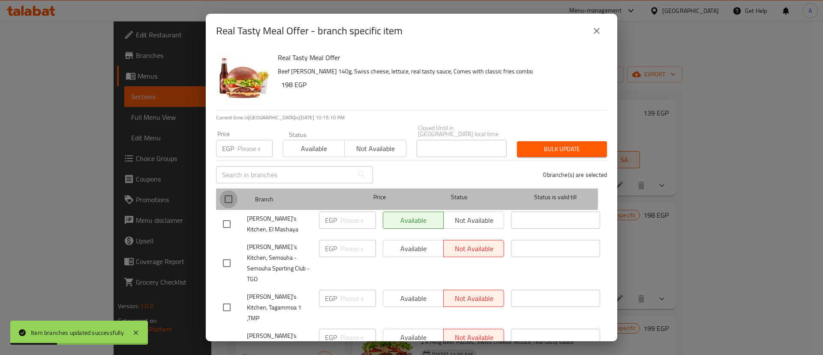
checkbox input "true"
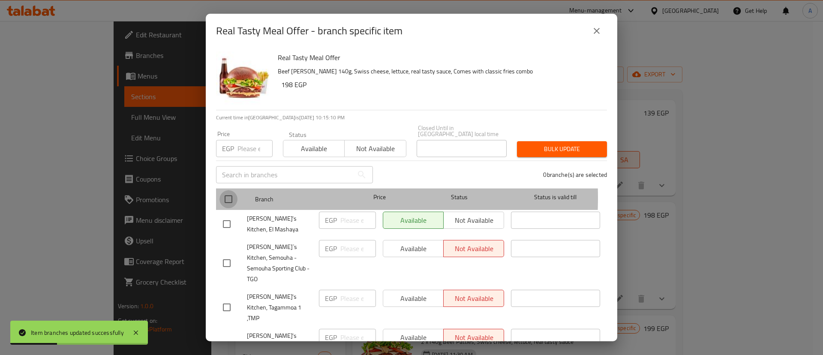
checkbox input "true"
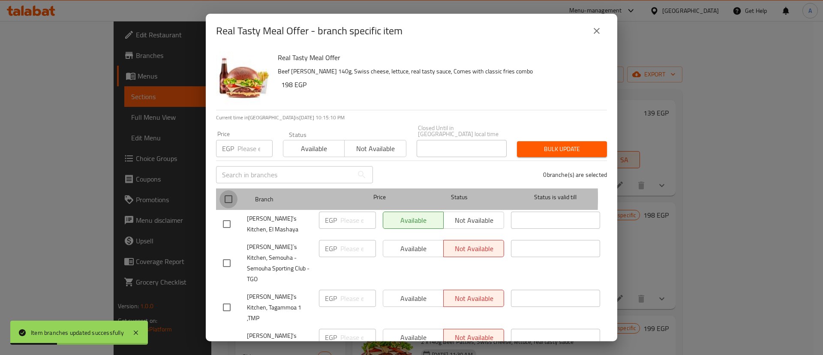
checkbox input "true"
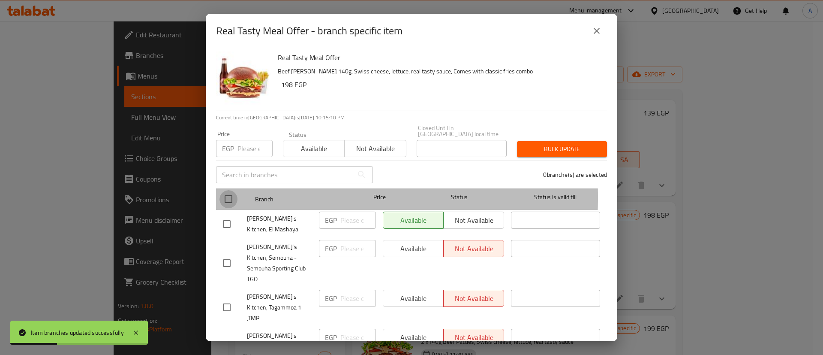
checkbox input "true"
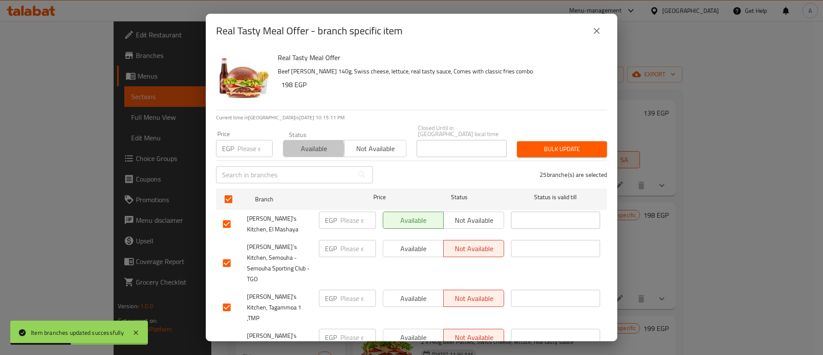
click at [296, 143] on span "Available" at bounding box center [314, 148] width 54 height 12
click at [554, 144] on span "Bulk update" at bounding box center [562, 149] width 76 height 11
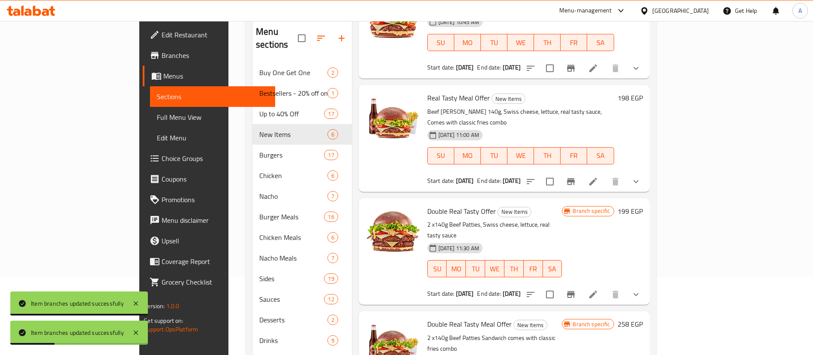
scroll to position [78, 0]
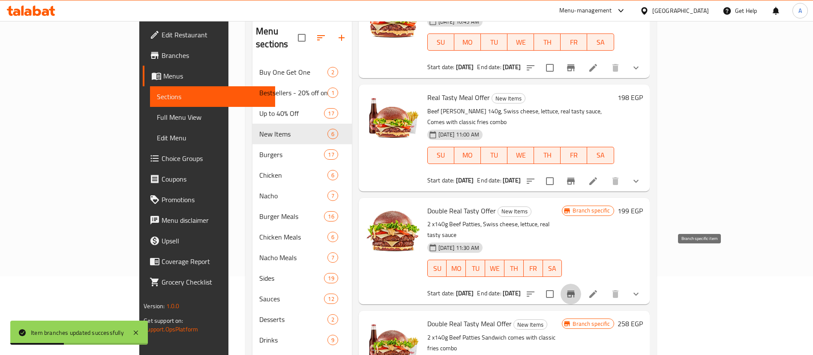
click at [576, 289] on icon "Branch-specific-item" at bounding box center [571, 294] width 10 height 10
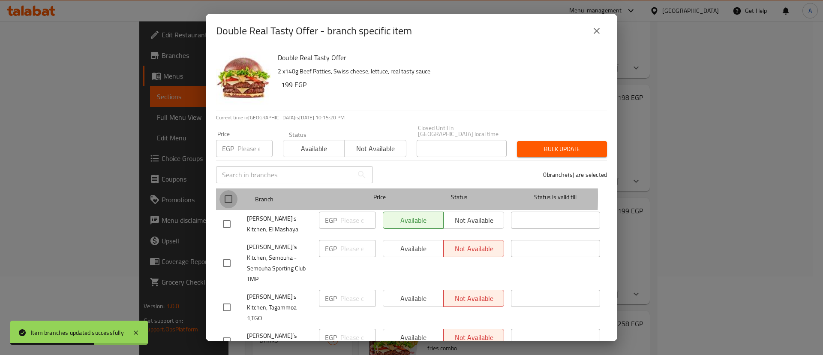
click at [229, 190] on input "checkbox" at bounding box center [229, 199] width 18 height 18
checkbox input "true"
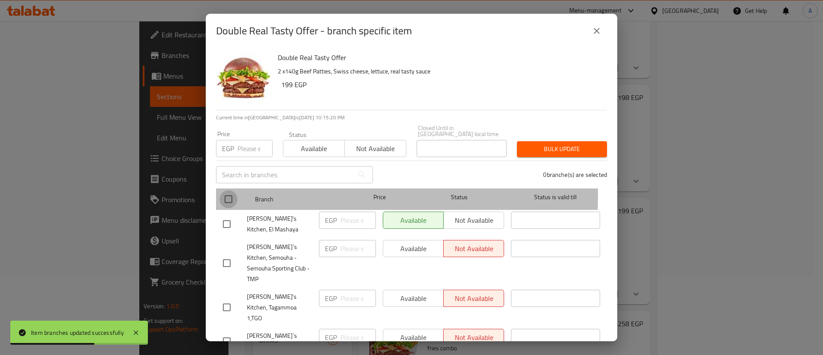
checkbox input "true"
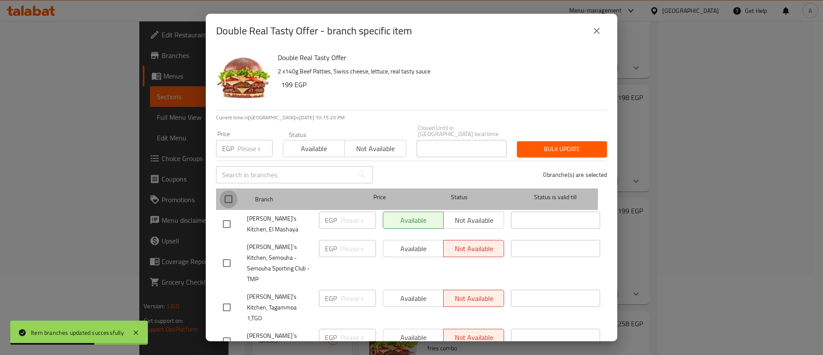
checkbox input "true"
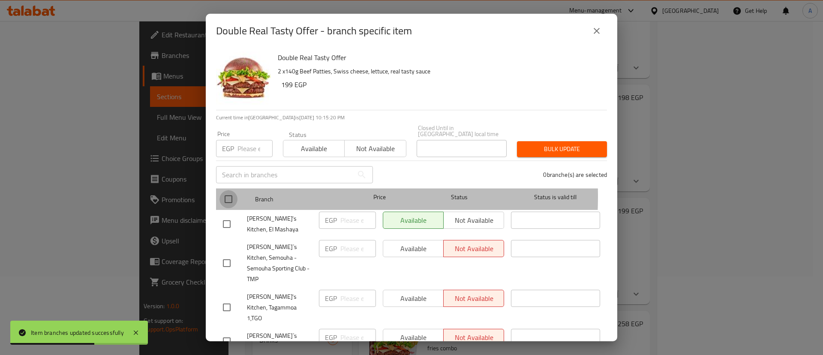
checkbox input "true"
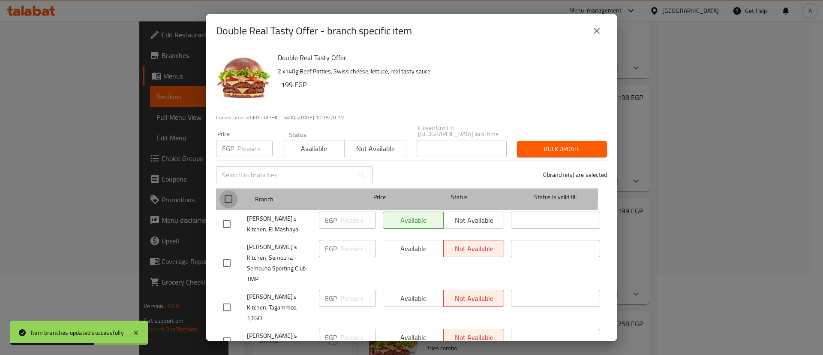
checkbox input "true"
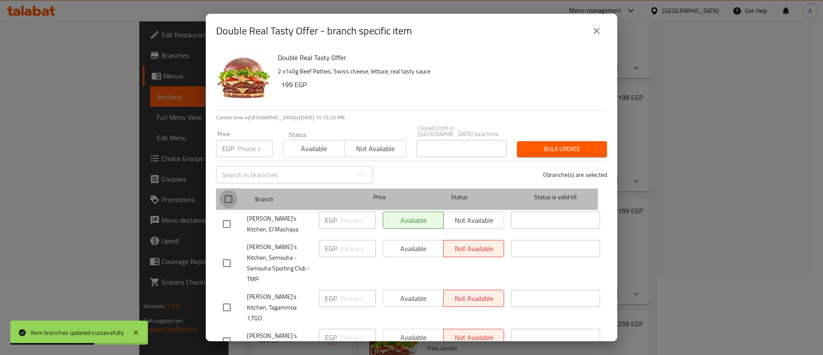
checkbox input "true"
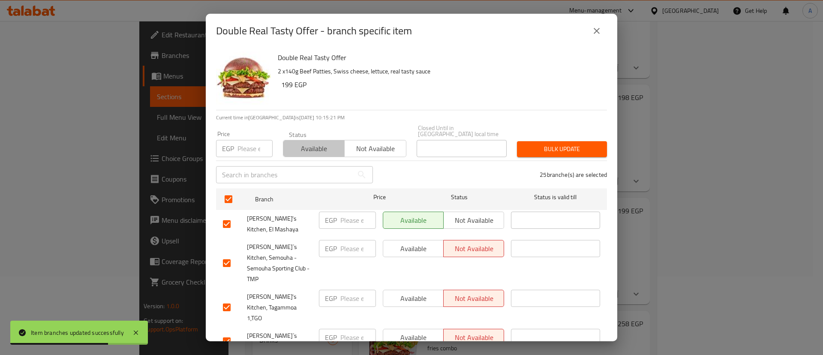
click at [313, 142] on span "Available" at bounding box center [314, 148] width 54 height 12
click at [527, 144] on span "Bulk update" at bounding box center [562, 149] width 76 height 11
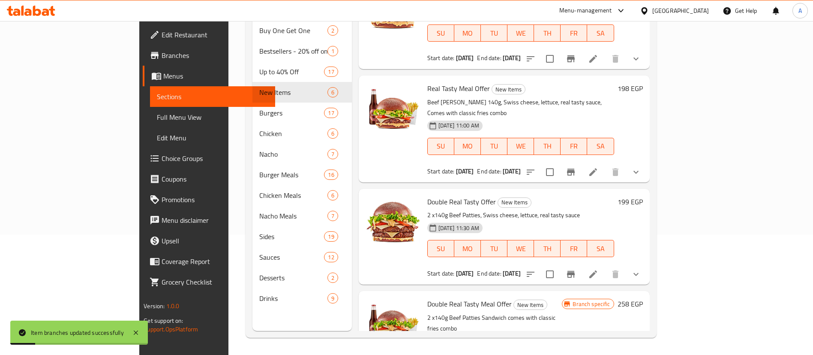
scroll to position [263, 0]
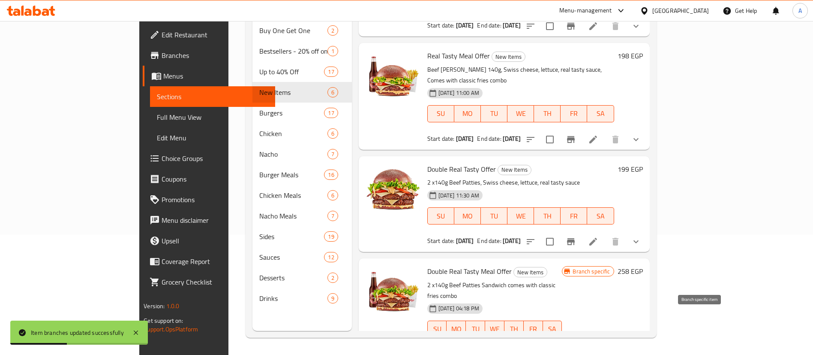
click at [575, 351] on icon "Branch-specific-item" at bounding box center [571, 354] width 8 height 7
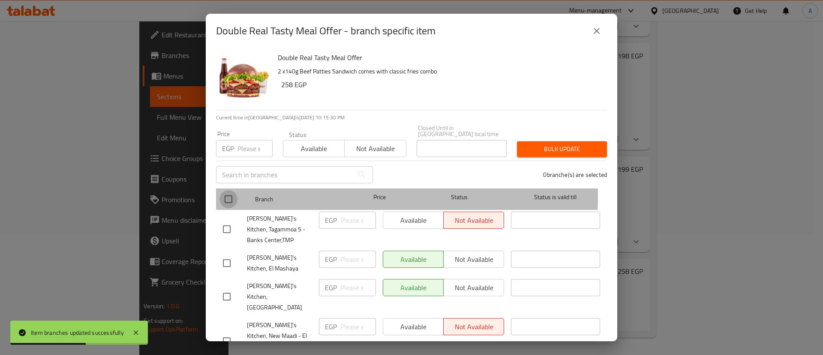
click at [227, 190] on input "checkbox" at bounding box center [229, 199] width 18 height 18
checkbox input "true"
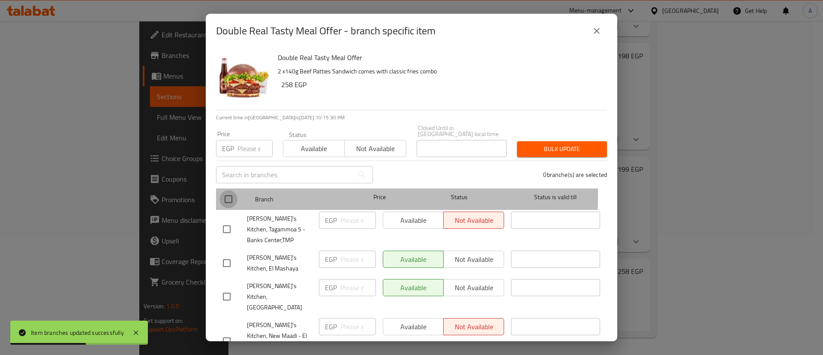
checkbox input "true"
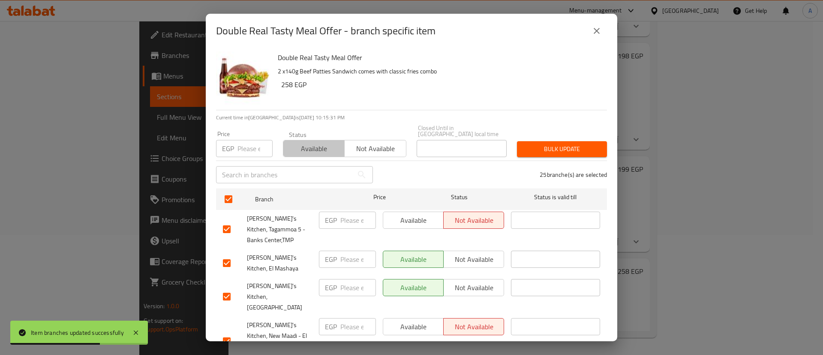
click at [319, 140] on button "Available" at bounding box center [314, 148] width 62 height 17
click at [512, 145] on div "Bulk update" at bounding box center [562, 149] width 100 height 26
click at [549, 144] on span "Bulk update" at bounding box center [562, 149] width 76 height 11
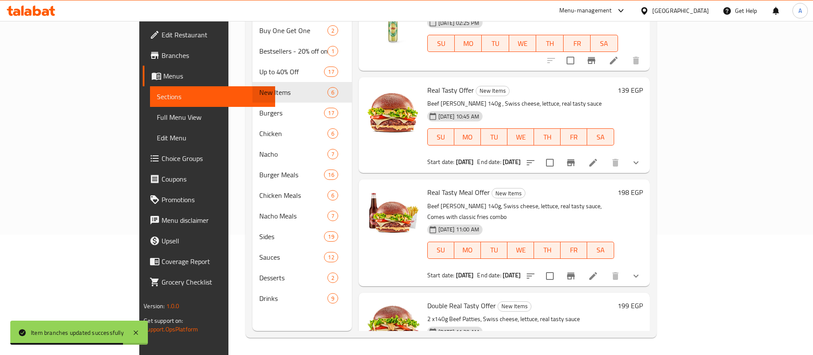
scroll to position [115, 0]
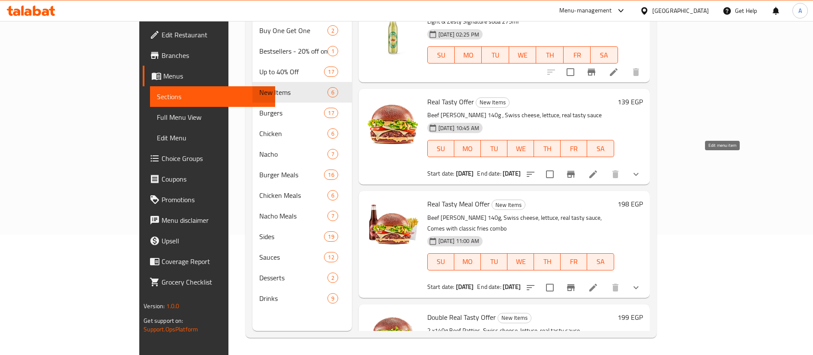
click at [597, 170] on icon at bounding box center [593, 174] width 8 height 8
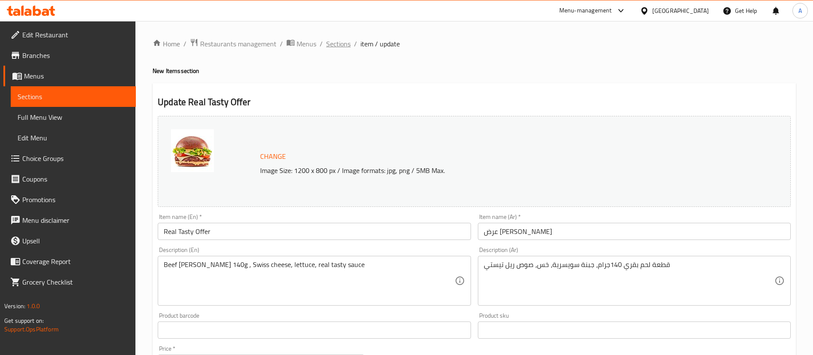
click at [329, 40] on span "Sections" at bounding box center [338, 44] width 24 height 10
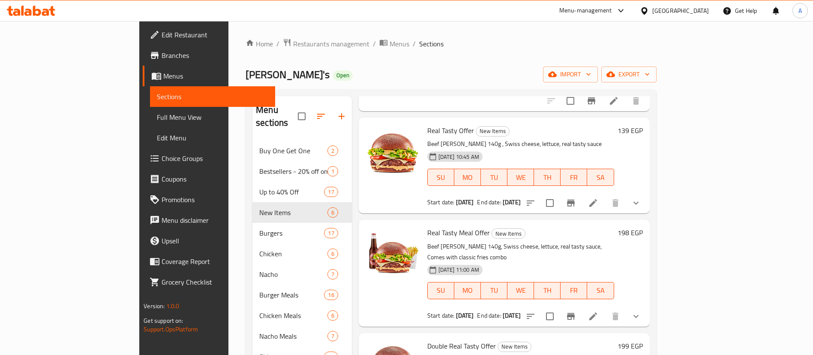
scroll to position [199, 0]
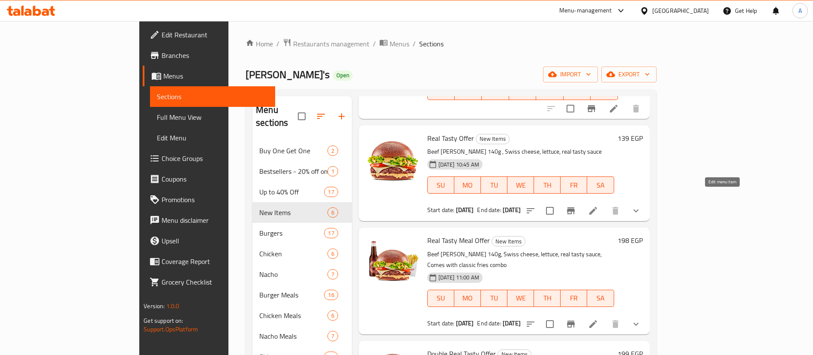
click at [598, 205] on icon at bounding box center [593, 210] width 10 height 10
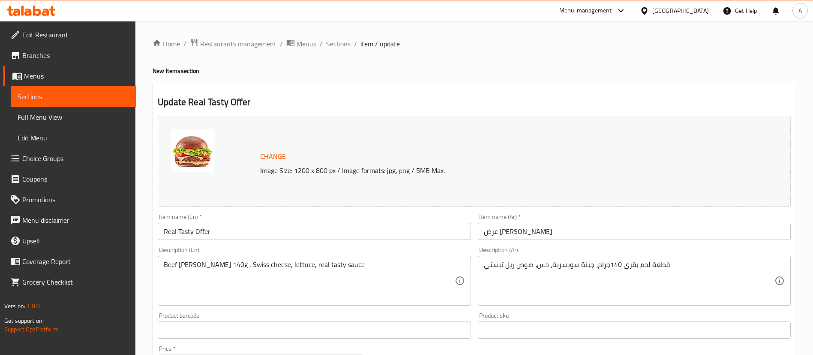
click at [331, 42] on span "Sections" at bounding box center [338, 44] width 24 height 10
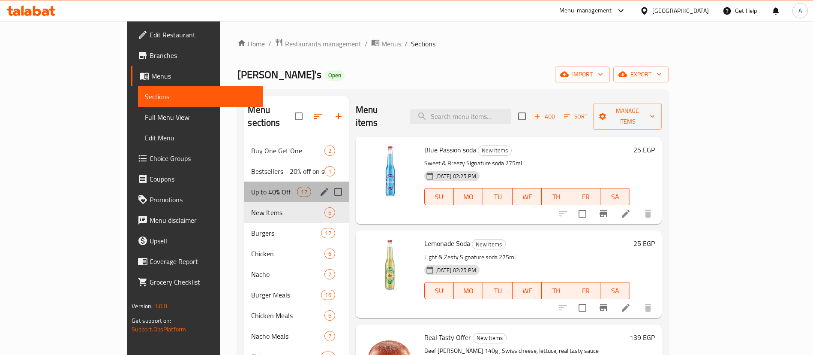
click at [244, 181] on div "Up to 40% Off 17" at bounding box center [296, 191] width 104 height 21
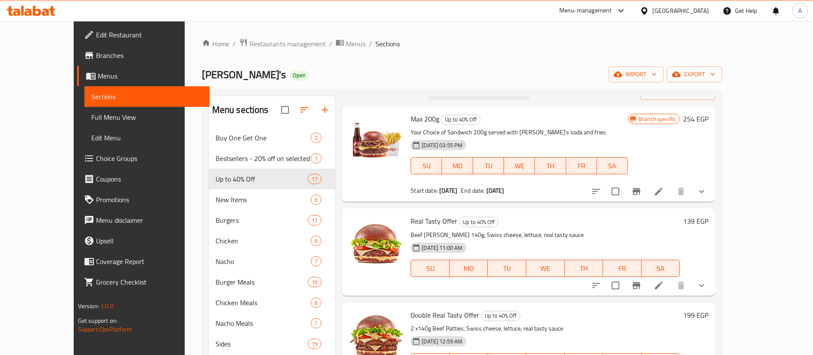
scroll to position [24, 0]
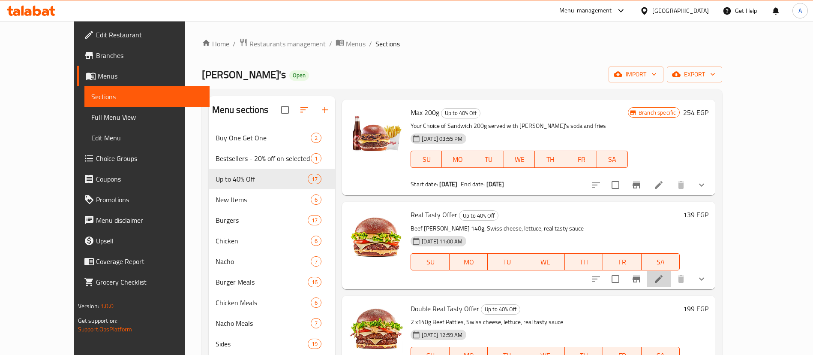
click at [671, 279] on li at bounding box center [659, 278] width 24 height 15
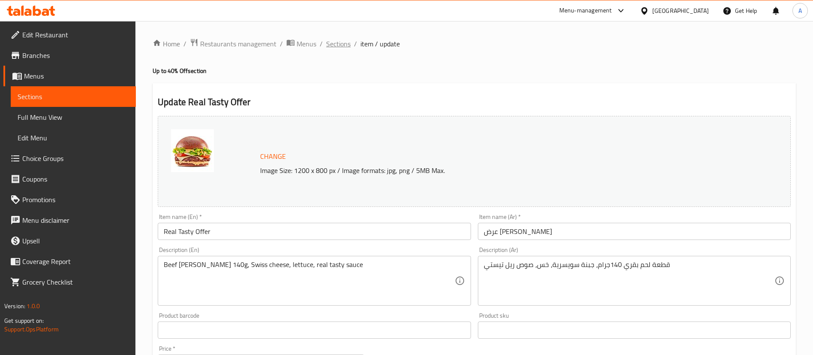
click at [337, 42] on span "Sections" at bounding box center [338, 44] width 24 height 10
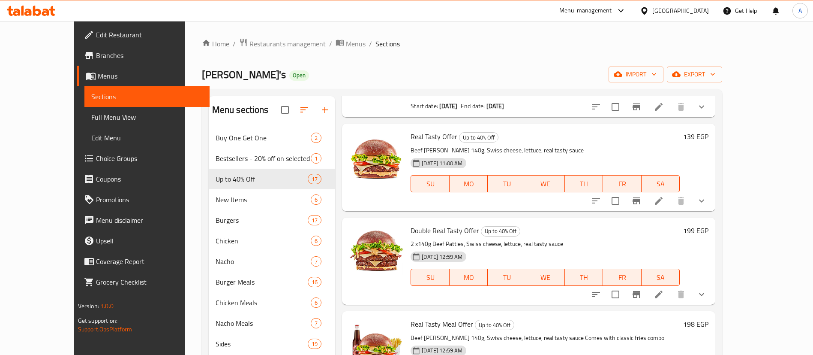
scroll to position [106, 0]
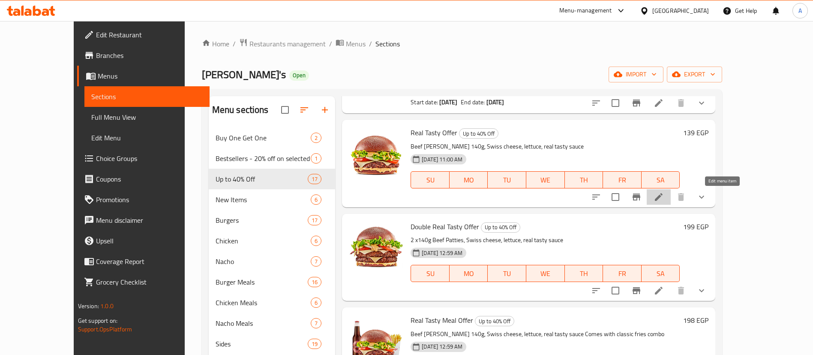
click at [664, 195] on icon at bounding box center [659, 197] width 10 height 10
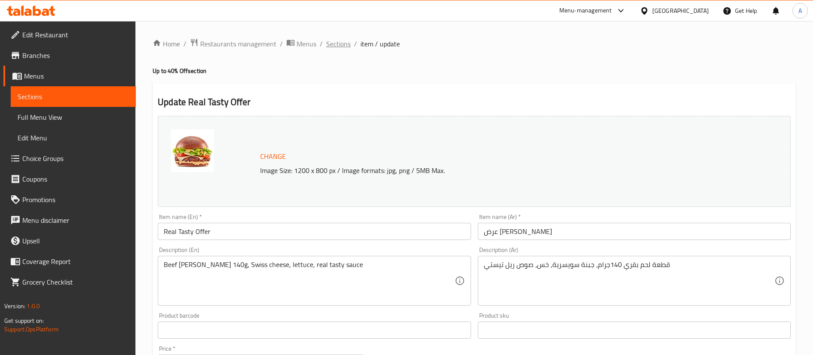
click at [340, 44] on span "Sections" at bounding box center [338, 44] width 24 height 10
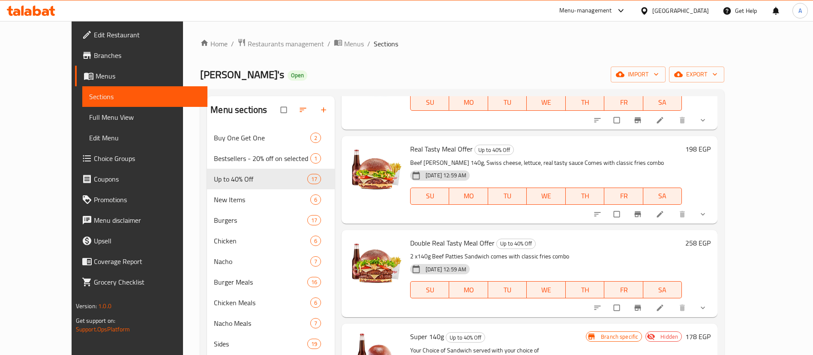
scroll to position [277, 0]
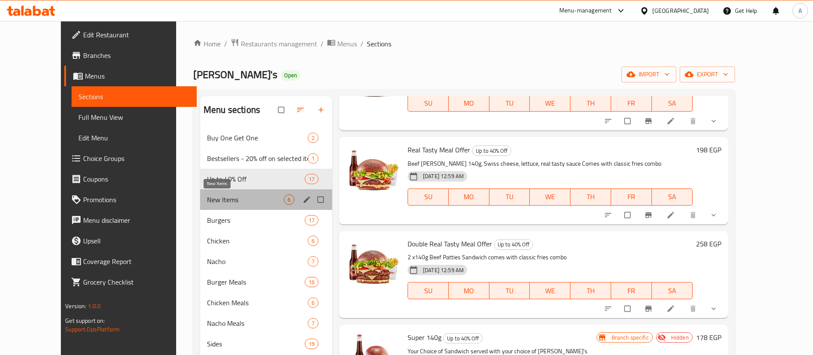
click at [232, 197] on span "New Items" at bounding box center [245, 199] width 77 height 10
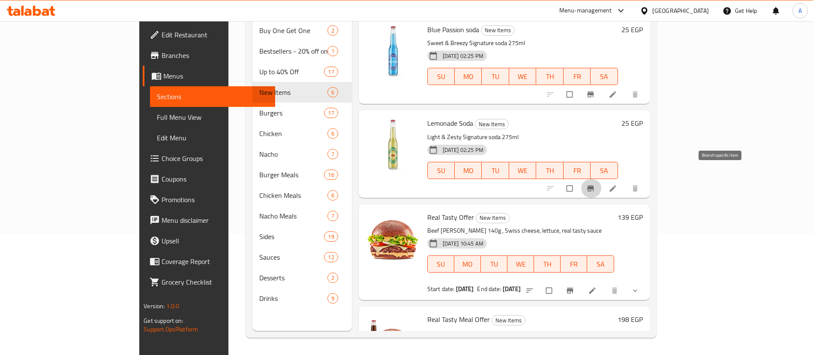
click at [595, 184] on icon "Branch-specific-item" at bounding box center [590, 188] width 9 height 9
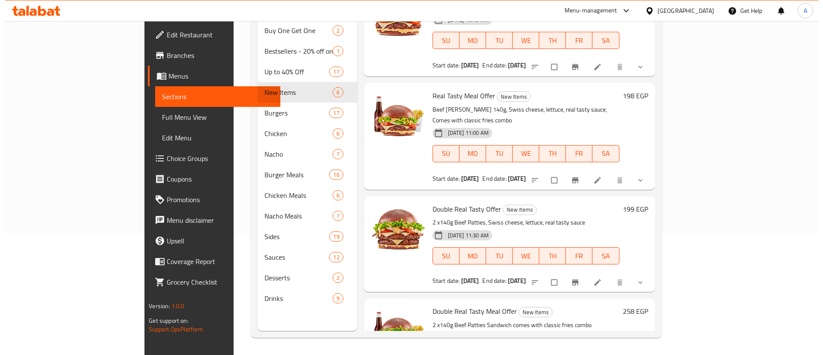
scroll to position [263, 0]
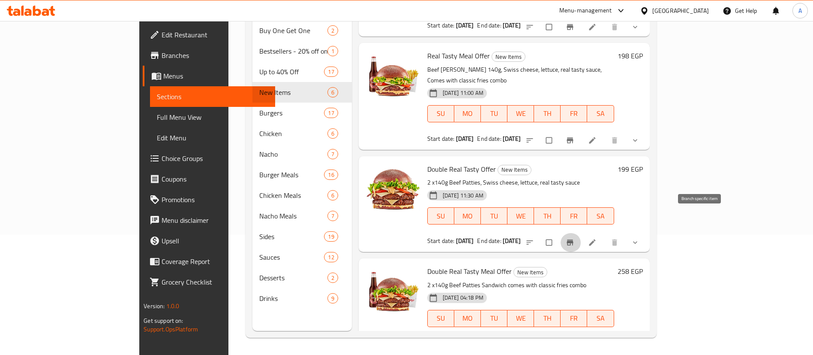
click at [574, 238] on icon "Branch-specific-item" at bounding box center [570, 242] width 9 height 9
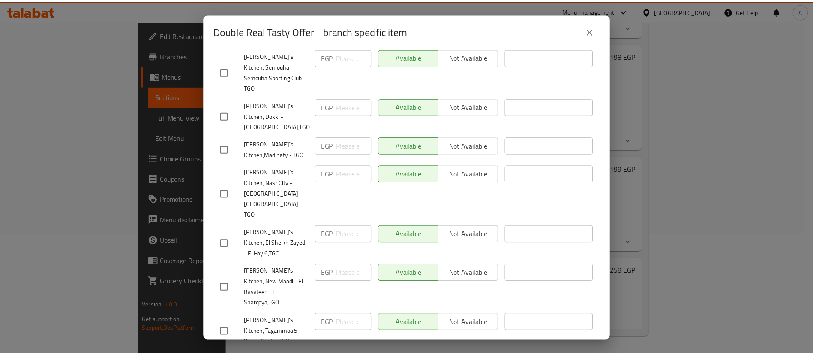
scroll to position [529, 0]
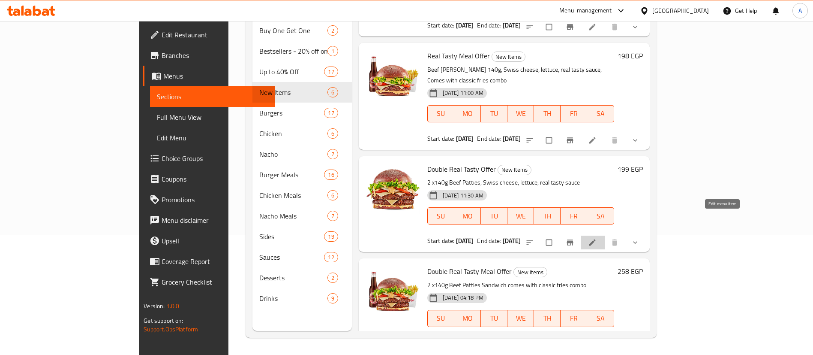
click at [598, 238] on link at bounding box center [593, 242] width 10 height 9
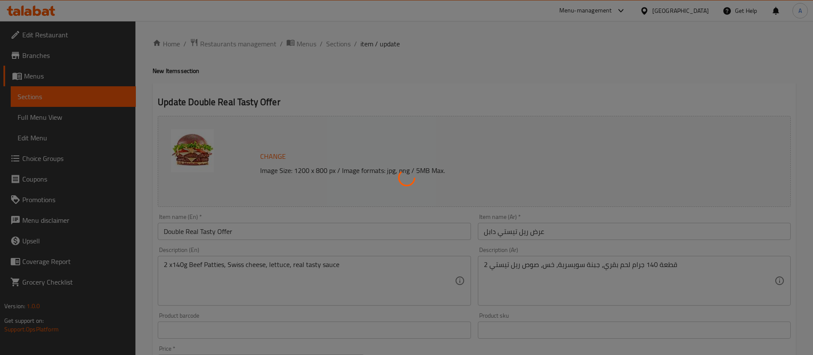
type input "اختيارك من الطبق الجانبي"
type input "0"
type input "اختيارك من الإضافات"
type input "0"
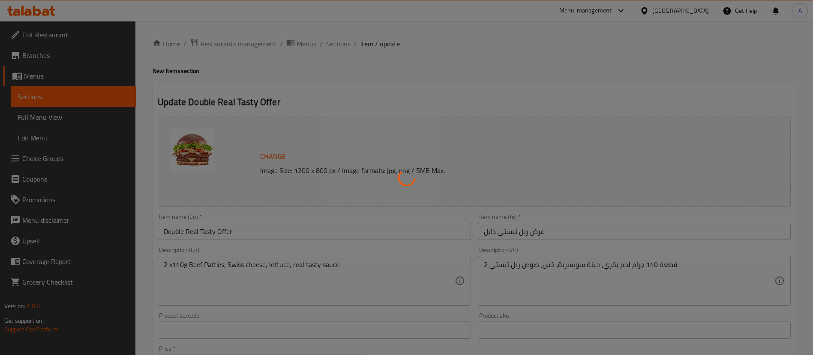
type input "0"
type input "اختيارك من الإضافات"
type input "0"
type input "9"
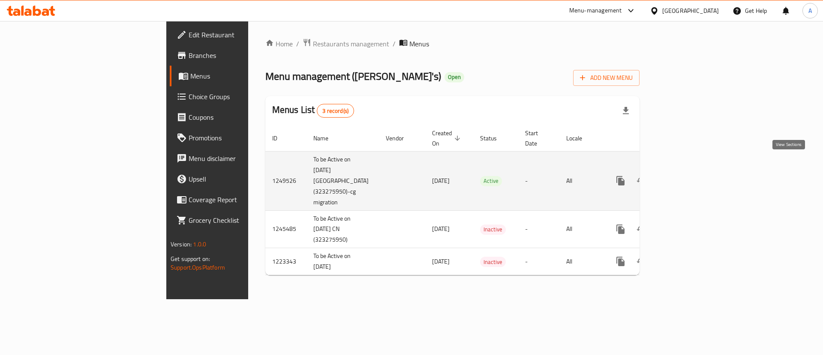
click at [688, 175] on icon "enhanced table" at bounding box center [682, 180] width 10 height 10
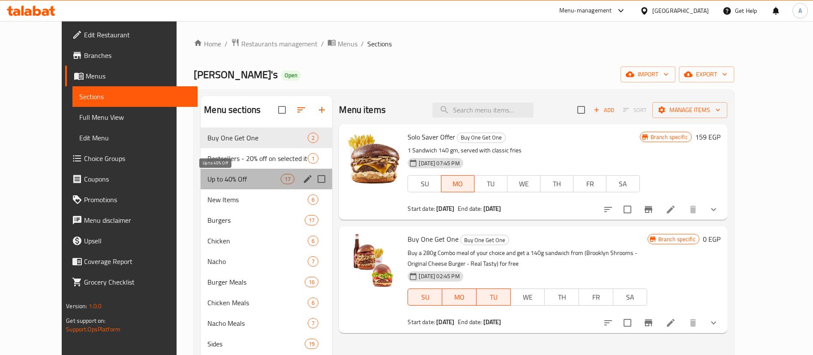
click at [207, 180] on span "Up to 40% Off" at bounding box center [243, 179] width 73 height 10
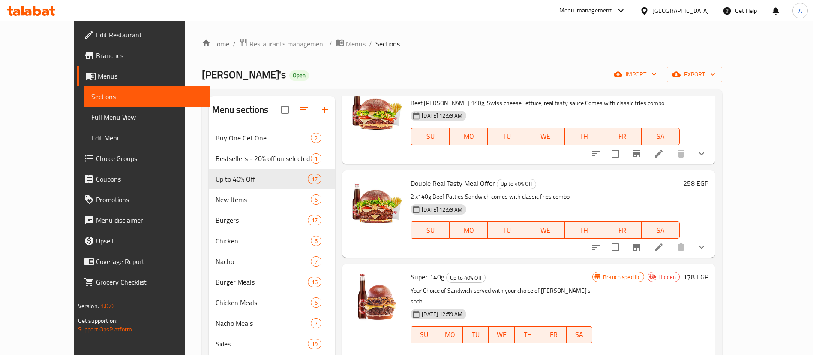
scroll to position [338, 0]
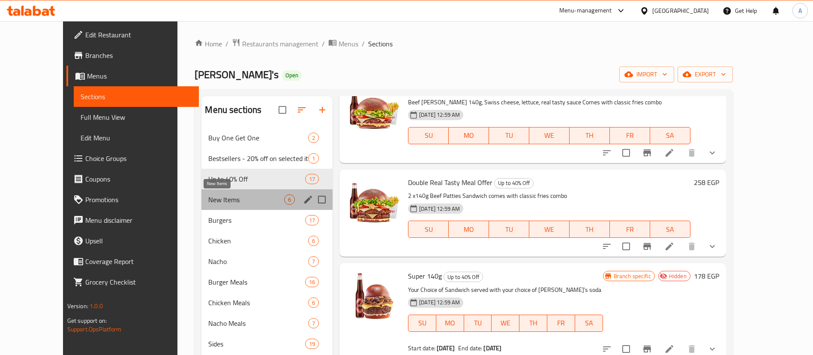
click at [208, 199] on span "New Items" at bounding box center [246, 199] width 76 height 10
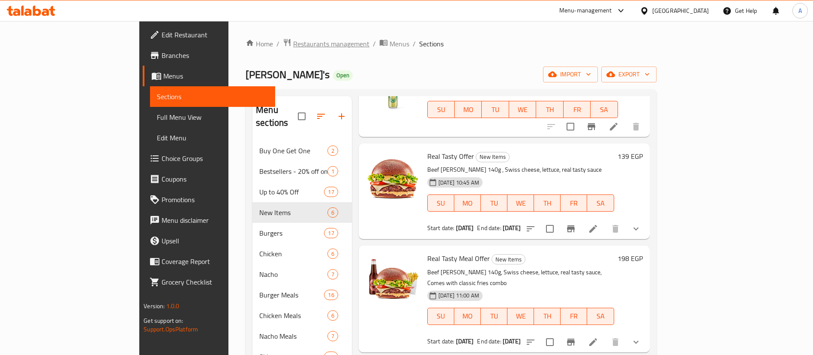
click at [293, 43] on span "Restaurants management" at bounding box center [331, 44] width 76 height 10
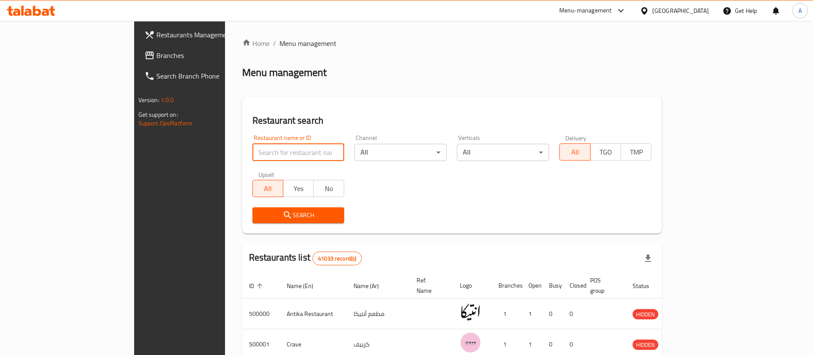
click at [253, 147] on input "search" at bounding box center [299, 152] width 92 height 17
type input "ح"
click button "Search" at bounding box center [299, 215] width 92 height 16
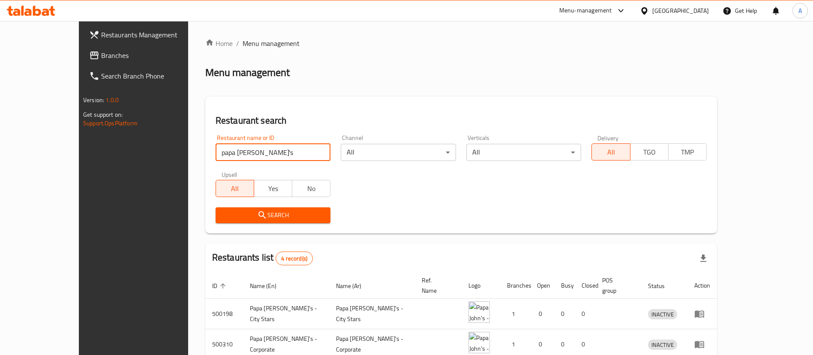
click at [246, 151] on input "papa john's" at bounding box center [273, 152] width 115 height 17
click button "Search" at bounding box center [273, 215] width 115 height 16
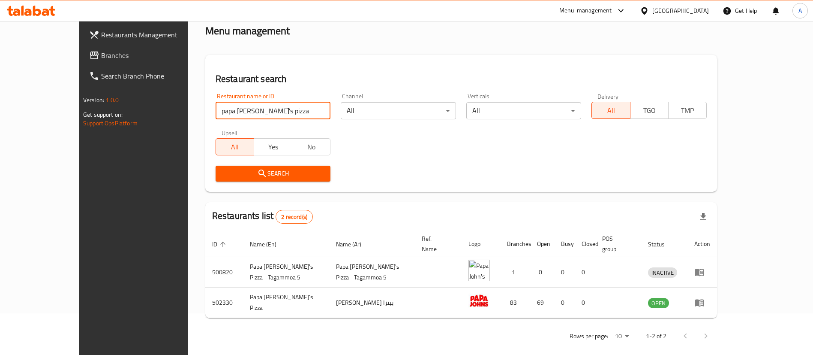
paste input "705528"
type input "705528"
click button "Search" at bounding box center [273, 173] width 115 height 16
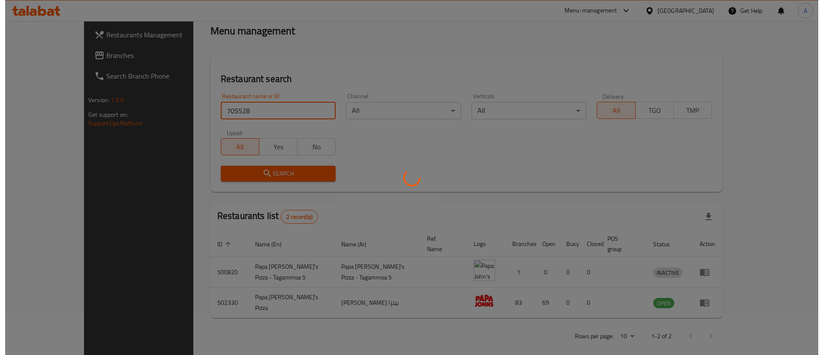
scroll to position [0, 0]
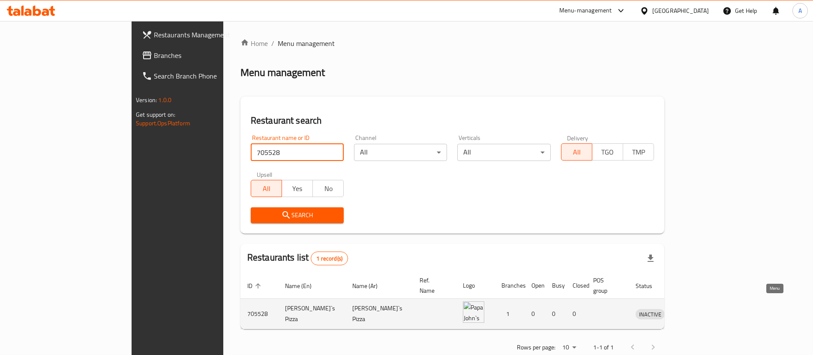
click at [692, 308] on icon "enhanced table" at bounding box center [687, 313] width 10 height 10
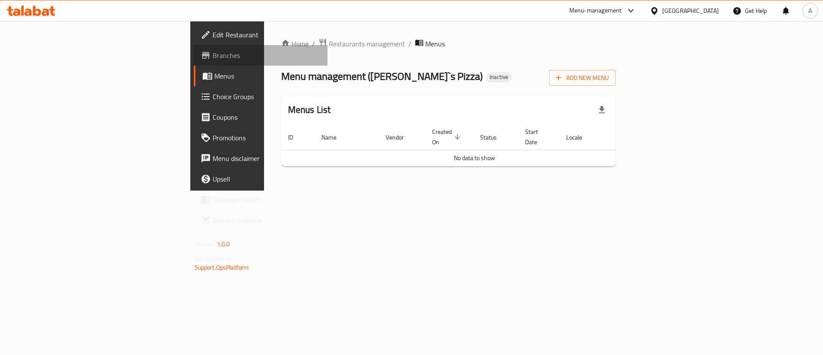
click at [213, 58] on span "Branches" at bounding box center [267, 55] width 108 height 10
